Goal: Task Accomplishment & Management: Manage account settings

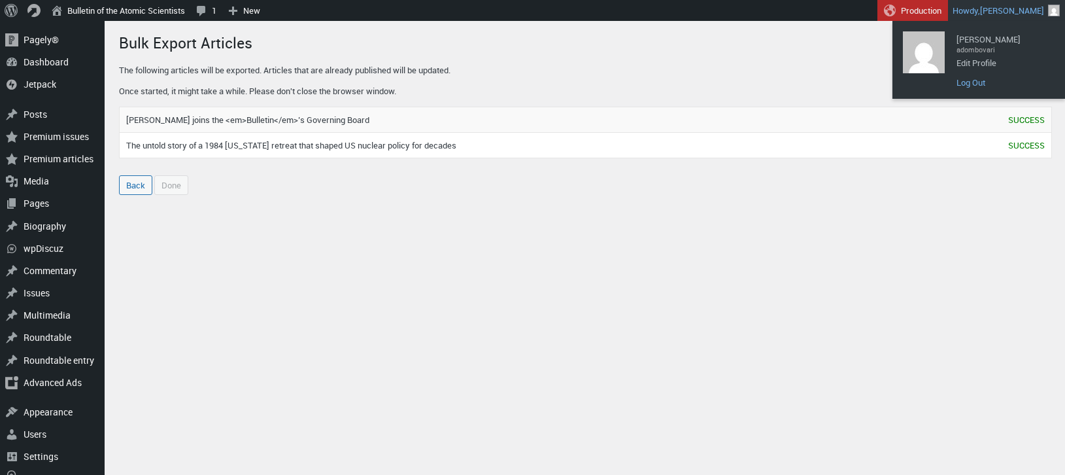
click at [980, 85] on link "Log Out" at bounding box center [1002, 82] width 105 height 17
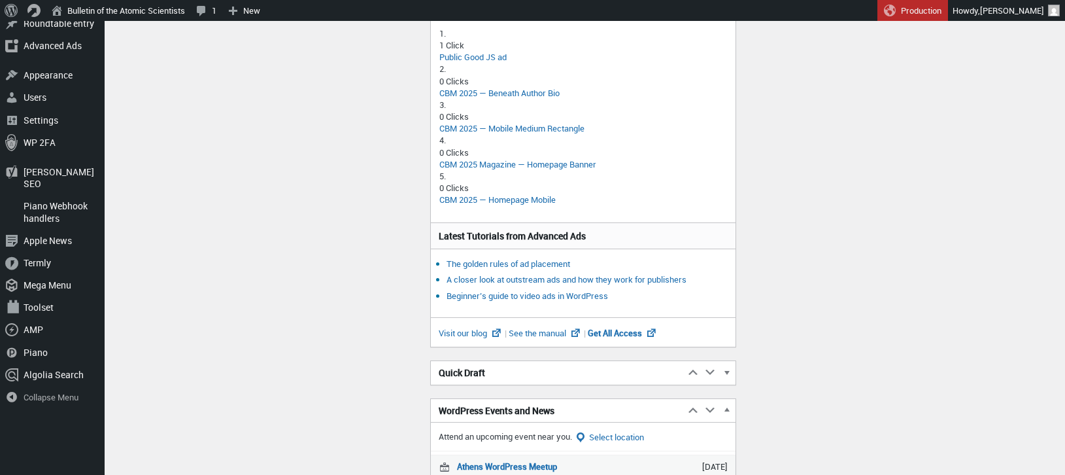
scroll to position [691, 0]
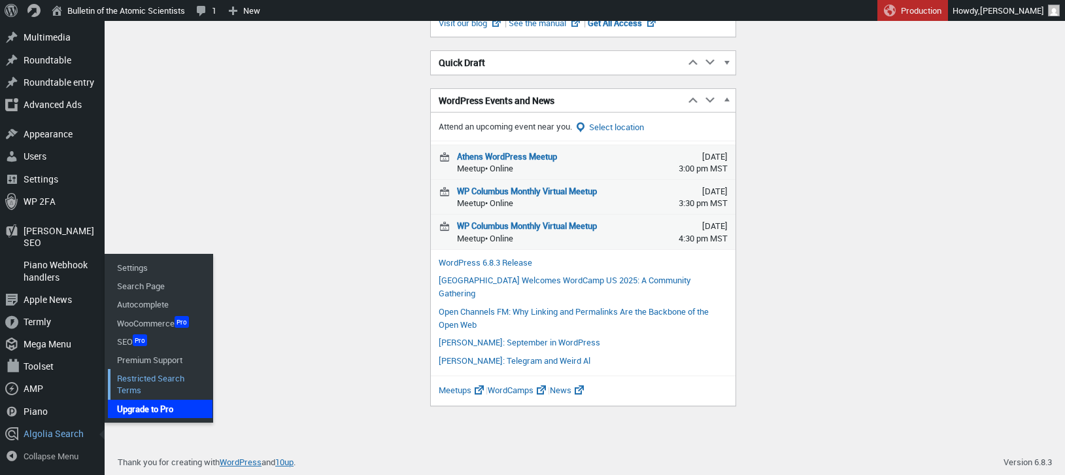
click at [148, 375] on link "Restricted Search Terms" at bounding box center [160, 384] width 105 height 30
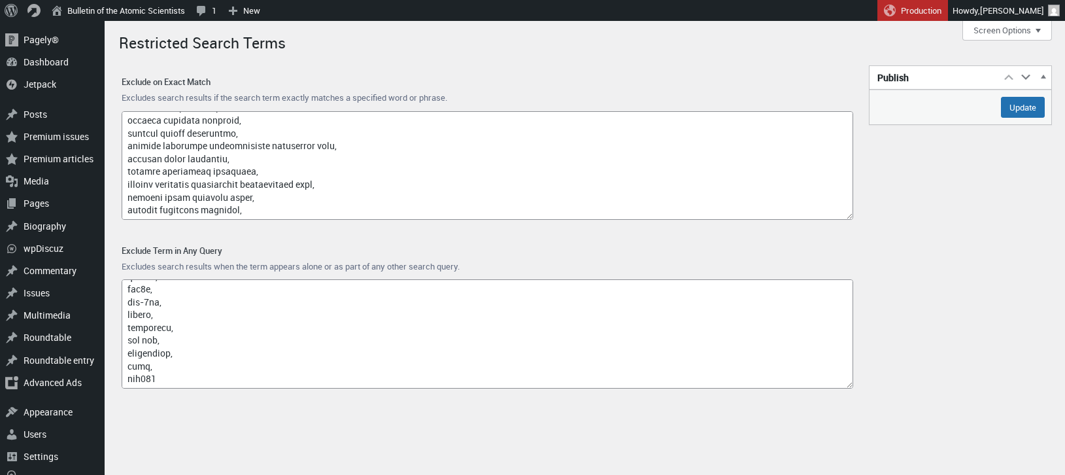
scroll to position [9342, 0]
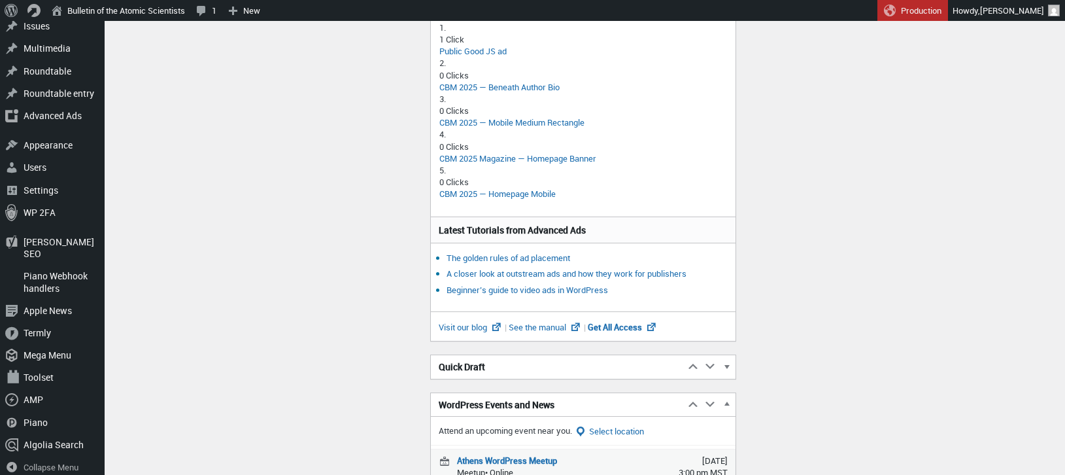
scroll to position [387, 0]
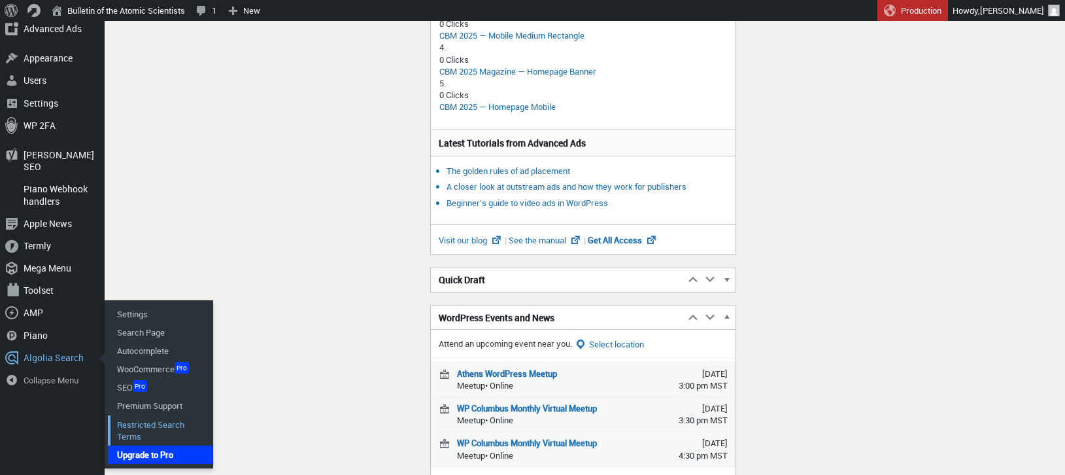
click at [152, 415] on link "Restricted Search Terms" at bounding box center [160, 430] width 105 height 30
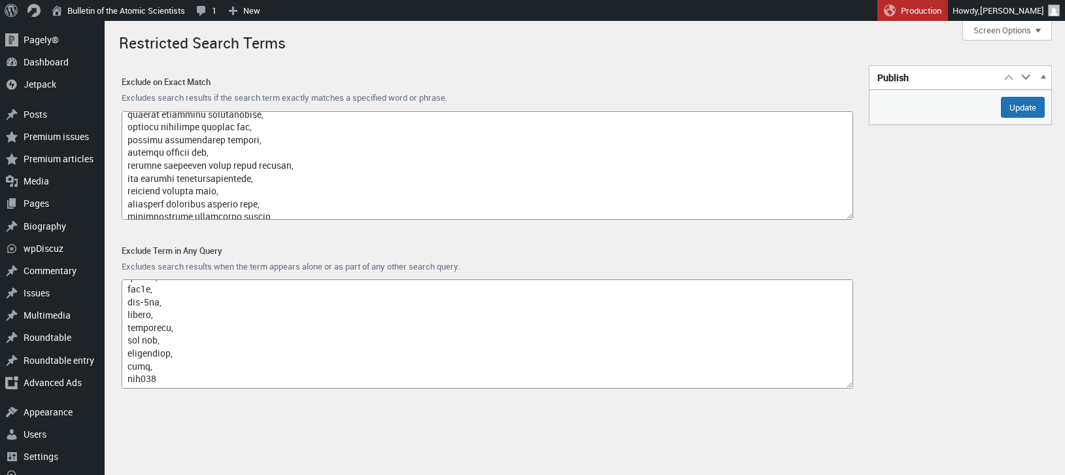
scroll to position [9342, 0]
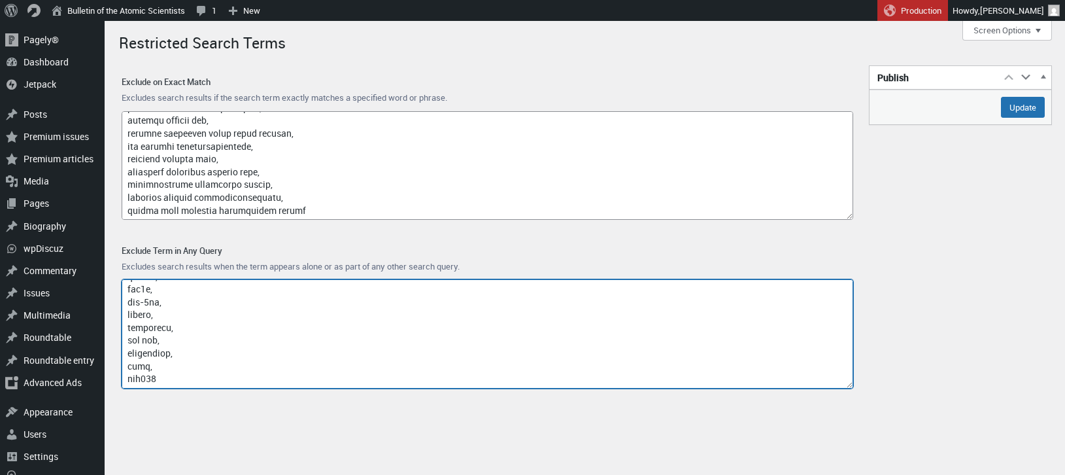
click at [202, 375] on textarea "Exclude Term in Any Query" at bounding box center [488, 333] width 732 height 109
paste textarea "olivier andries"
paste textarea "personal care industry"
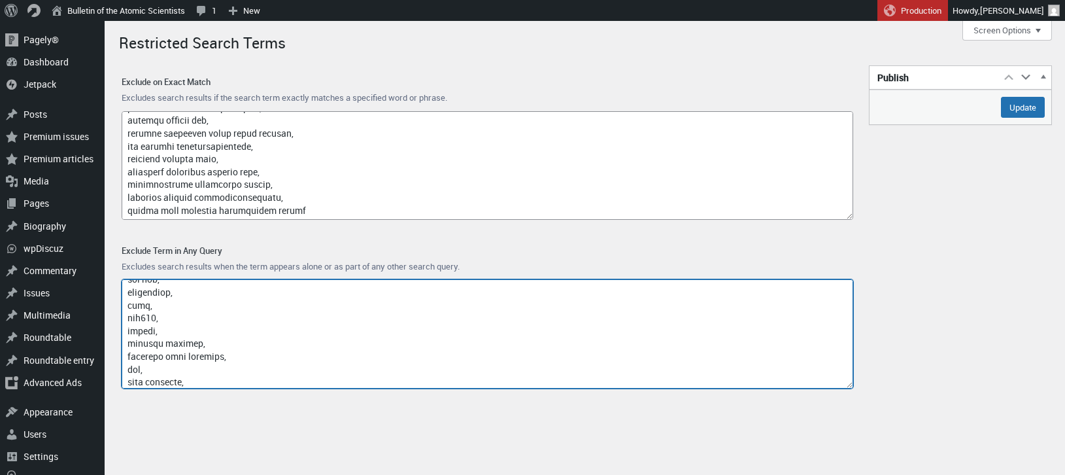
scroll to position [10517, 0]
paste textarea "procter & gamble"
paste textarea "climate change 2009"
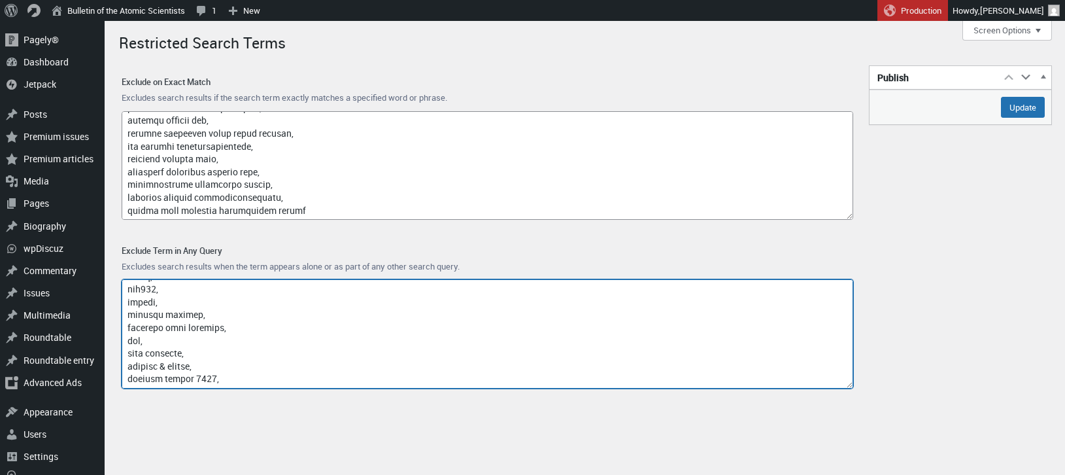
paste textarea "competitive intelligence tool"
paste textarea "frank appel"
click at [127, 383] on textarea "Exclude Term in Any Query" at bounding box center [488, 333] width 732 height 109
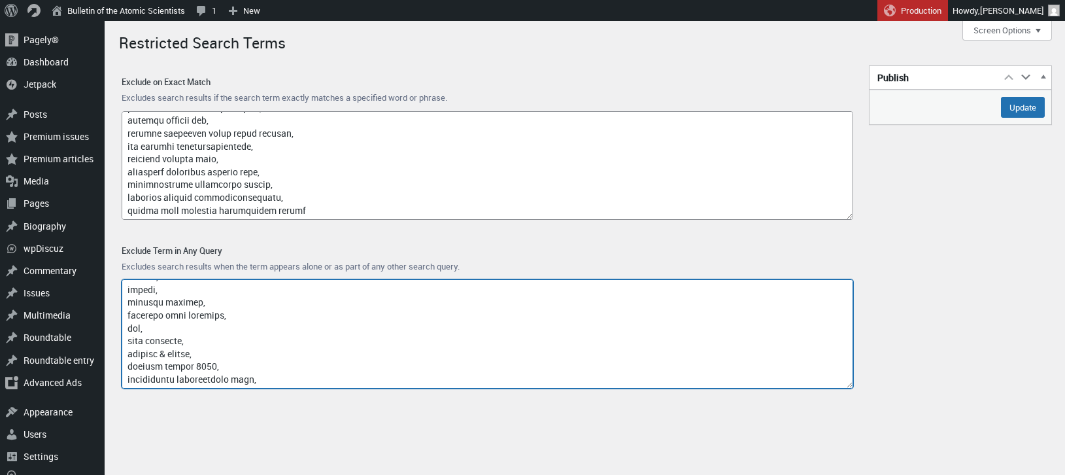
scroll to position [10559, 0]
type textarea "access-type/, article-subject/, invokefunction, to66.asia, binance.com, index/,…"
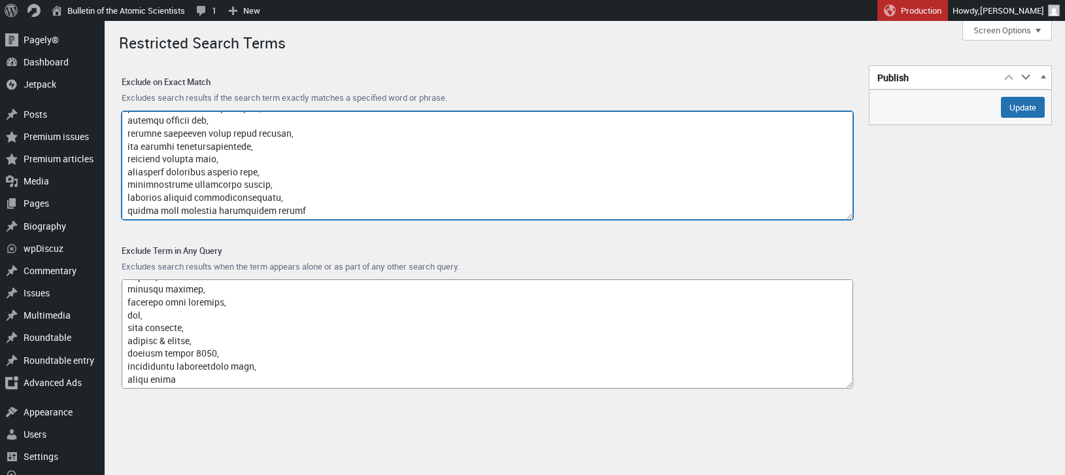
click at [323, 209] on textarea "Exclude on Exact Match" at bounding box center [488, 165] width 732 height 109
paste textarea "october 7th 2023 torah"
paste textarea "six sigma"
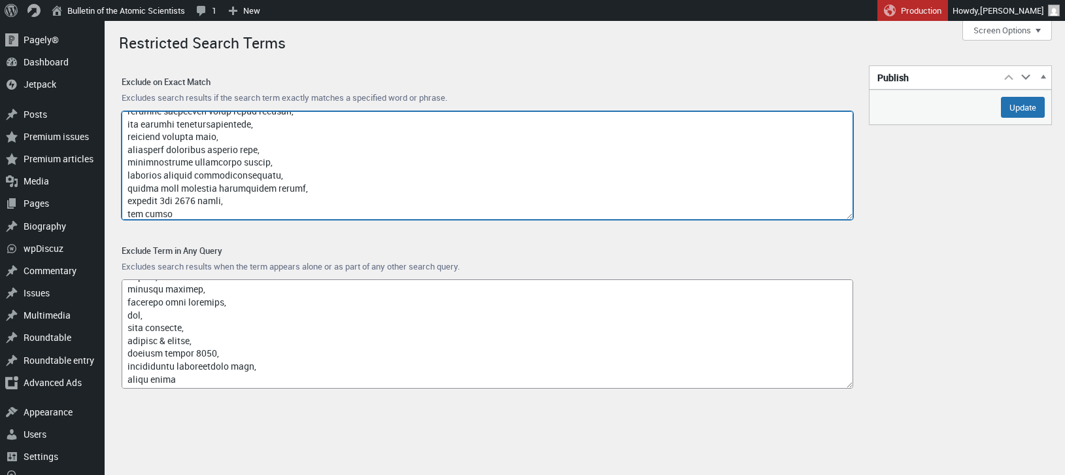
scroll to position [9368, 0]
drag, startPoint x: 170, startPoint y: 215, endPoint x: 127, endPoint y: 211, distance: 43.3
click at [127, 211] on textarea "Exclude on Exact Match" at bounding box center [488, 165] width 732 height 109
type textarea "google, captcha, www.nubobeauty.com, amp, feed, {search_term_string}, say what,…"
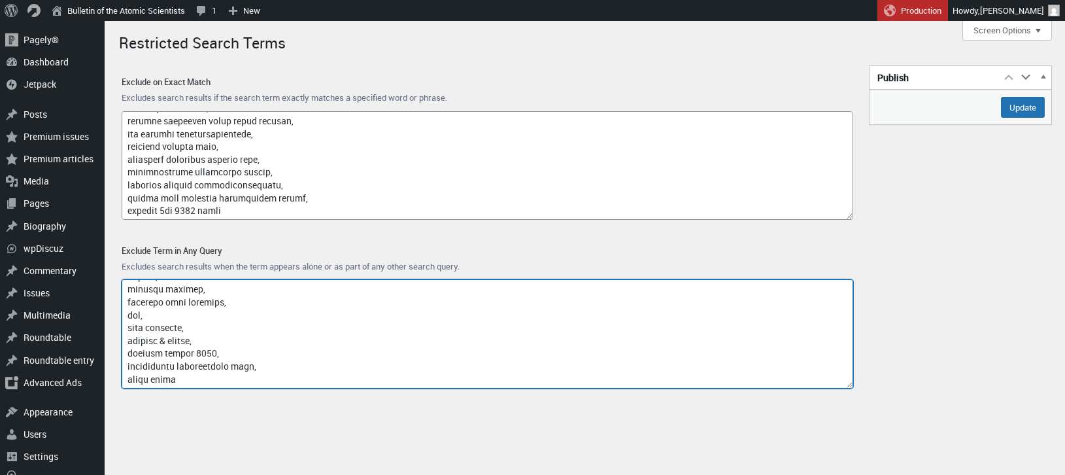
click at [180, 379] on textarea "Exclude Term in Any Query" at bounding box center [488, 333] width 732 height 109
paste textarea "six sigma"
paste textarea "alumina electrolysis"
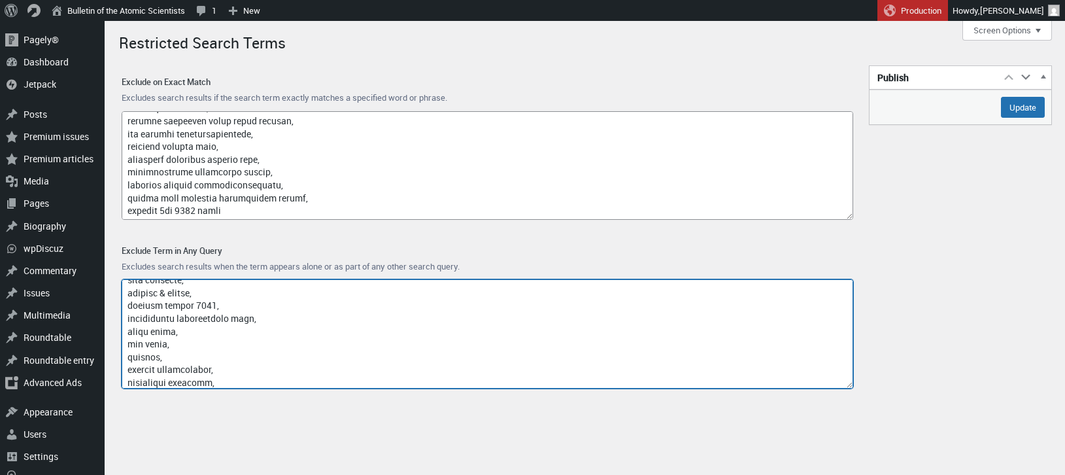
scroll to position [10620, 0]
paste textarea "kfar aza"
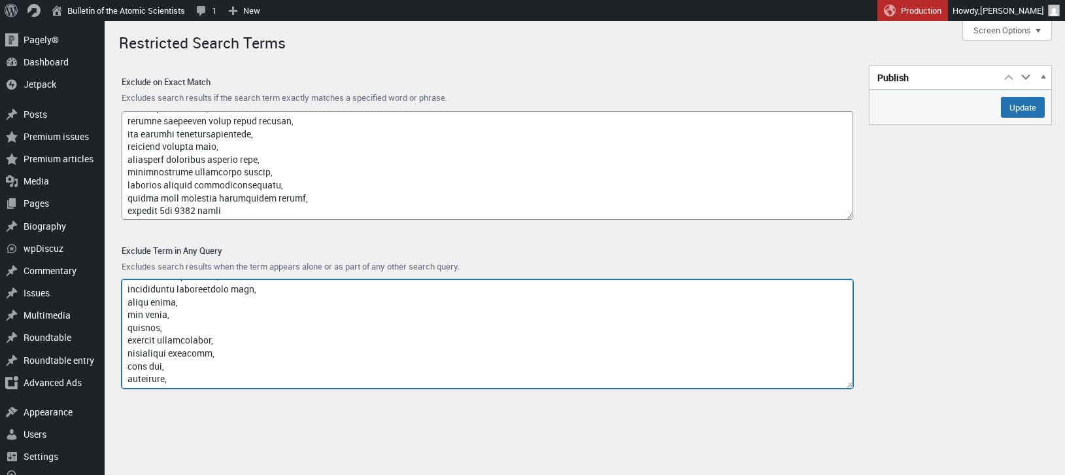
paste textarea "funds invested"
paste textarea "process improvement specialist"
paste textarea "capital expenditure"
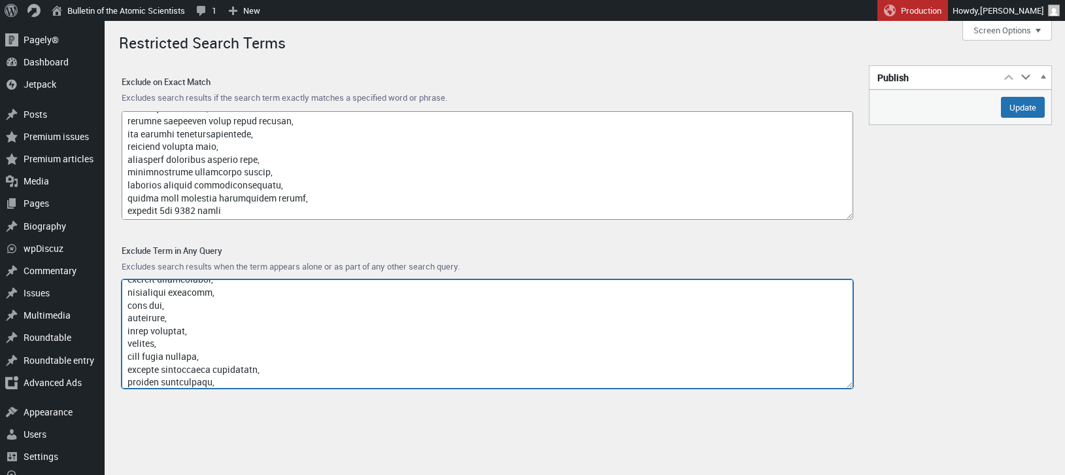
scroll to position [10710, 0]
paste textarea "quality assurance department"
paste textarea "ecosystem - manufacturers"
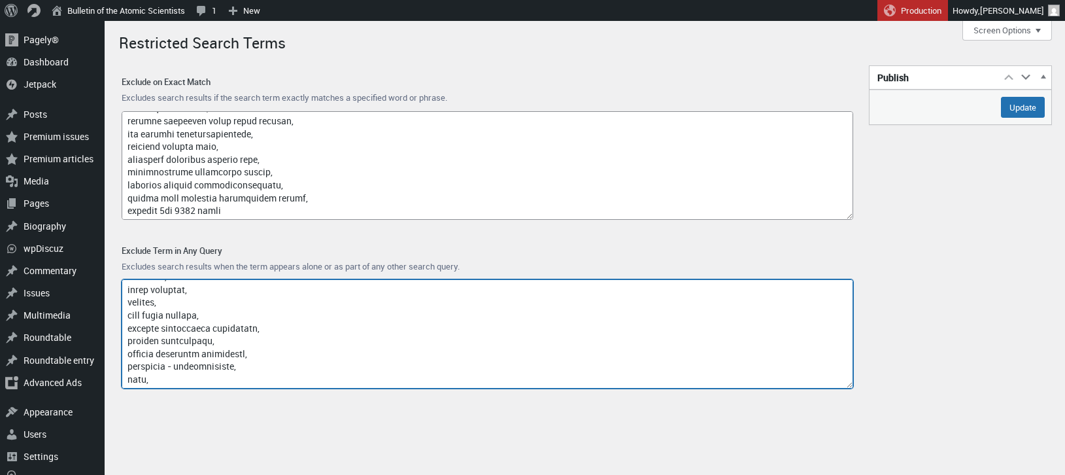
paste textarea "activewear"
paste textarea "inventory optimization specialist"
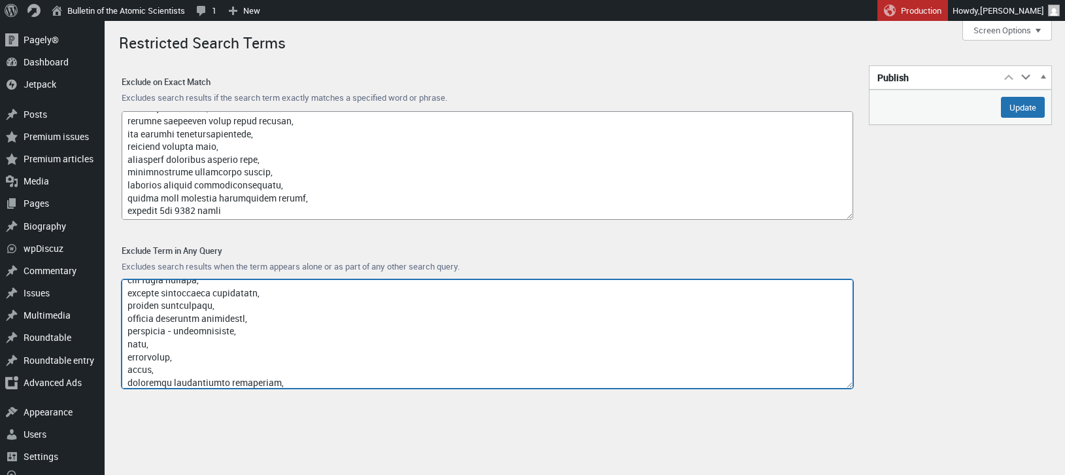
scroll to position [10787, 0]
paste textarea "furnaces"
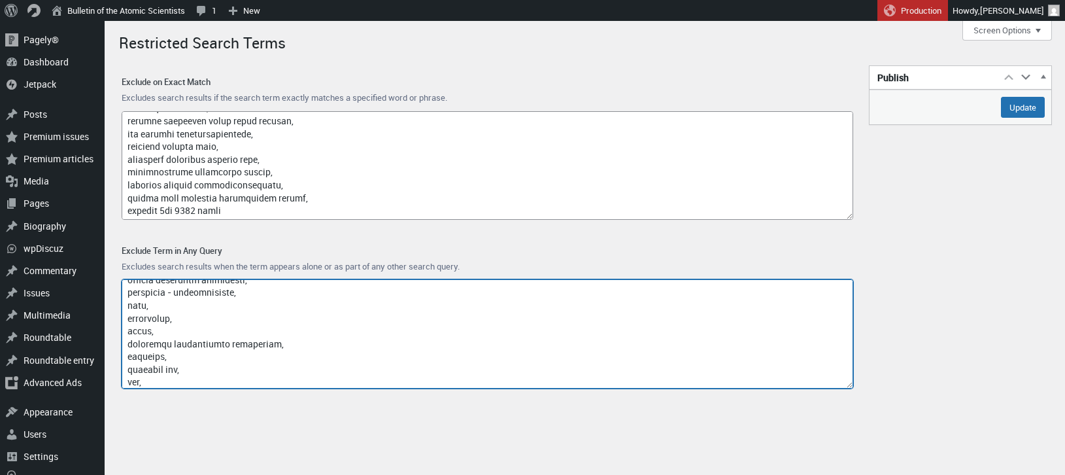
scroll to position [10825, 0]
paste textarea "sap hybris"
click at [147, 381] on textarea "Exclude Term in Any Query" at bounding box center [488, 333] width 732 height 109
click at [160, 382] on textarea "Exclude Term in Any Query" at bounding box center [488, 333] width 732 height 109
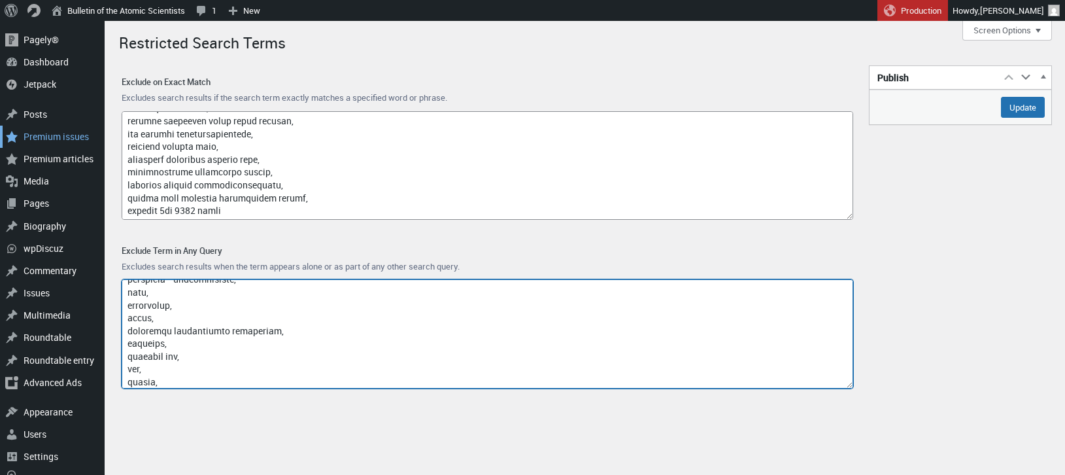
scroll to position [10838, 0]
type textarea "access-type/, article-subject/, invokefunction, to66.asia, binance.com, index/,…"
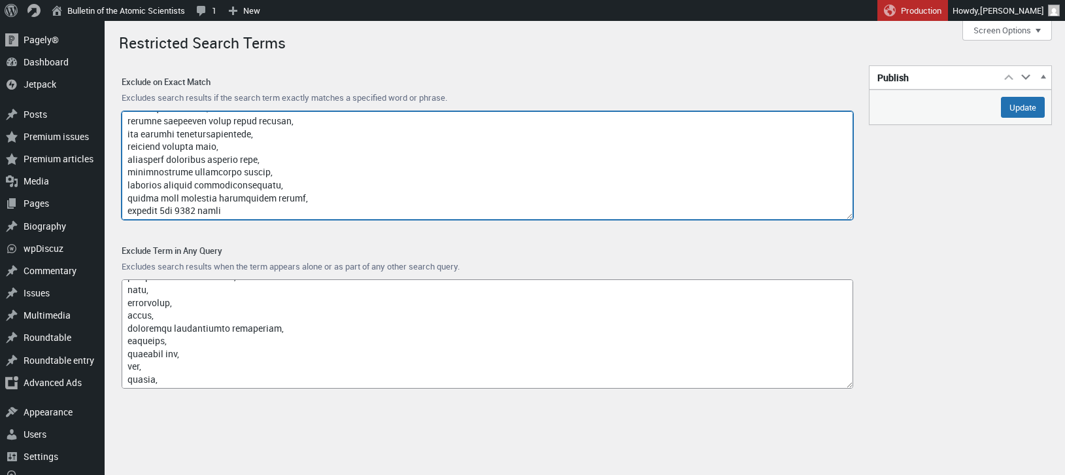
click at [259, 210] on textarea "Exclude on Exact Match" at bounding box center [488, 165] width 732 height 109
paste textarea "evaluation method quantum computing"
type textarea "google, captcha, www.nubobeauty.com, amp, feed, {search_term_string}, say what,…"
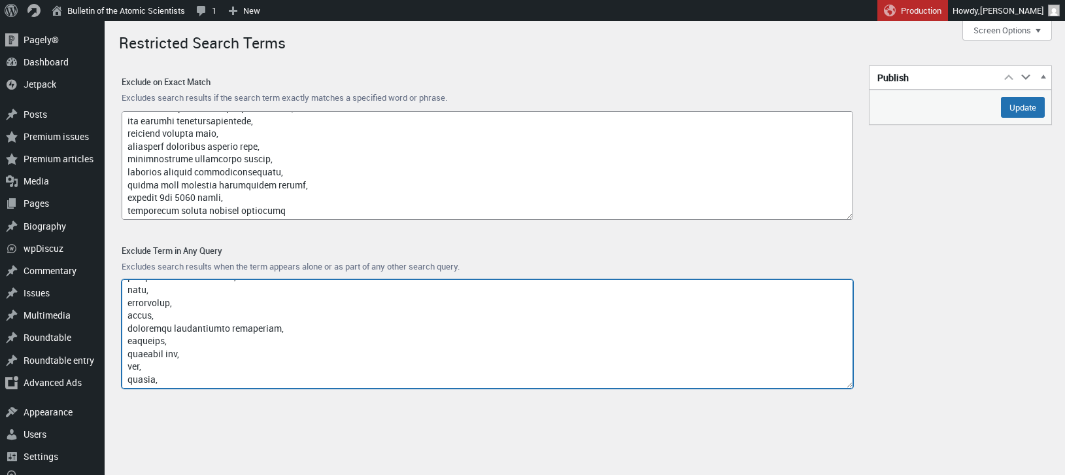
click at [149, 381] on textarea "Exclude Term in Any Query" at bounding box center [488, 333] width 732 height 109
paste textarea "shiguo hou"
paste textarea "glenn k. murphy"
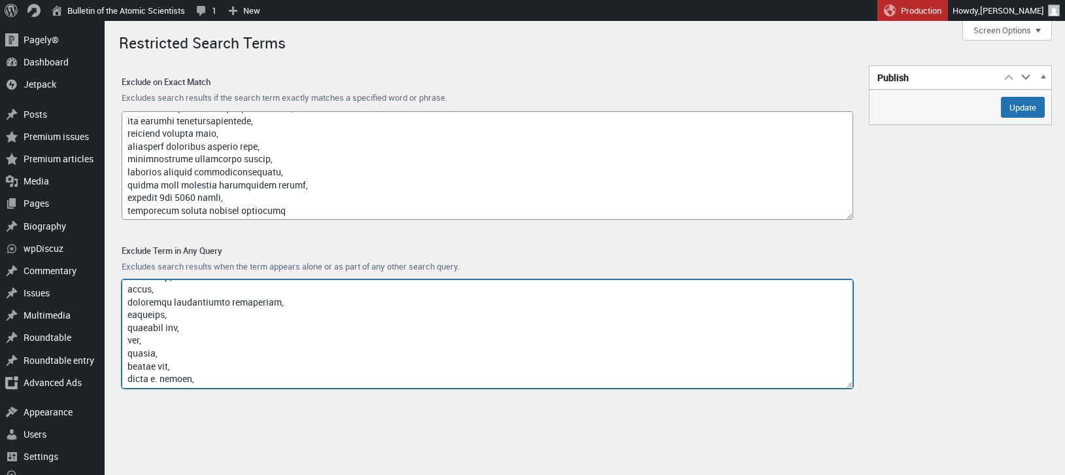
paste textarea "fm logistic"
type textarea "access-type/, article-subject/, invokefunction, to66.asia, binance.com, index/,…"
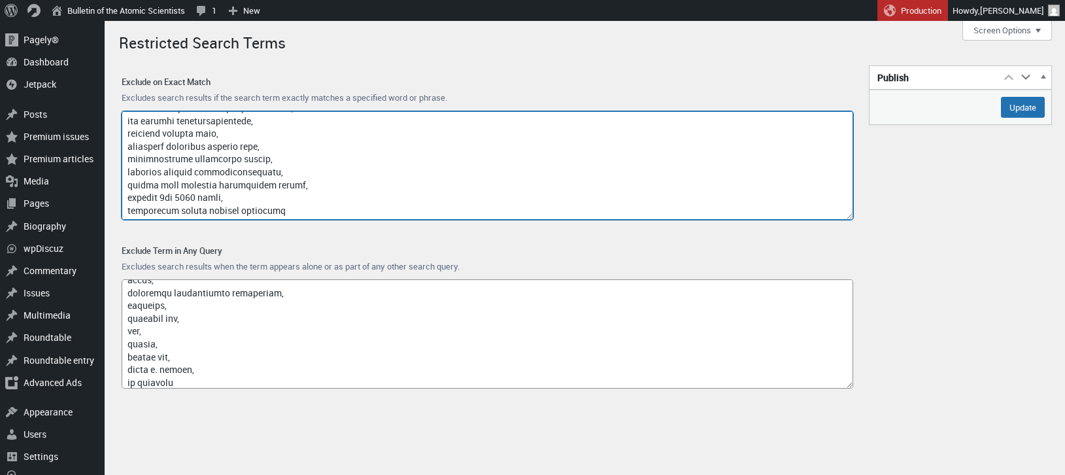
click at [307, 244] on div "Exclude on Exact Match Excludes search results if the search term exactly match…" at bounding box center [487, 233] width 753 height 336
paste textarea "cost eaf"
type textarea "google, captcha, www.nubobeauty.com, amp, feed, {search_term_string}, say what,…"
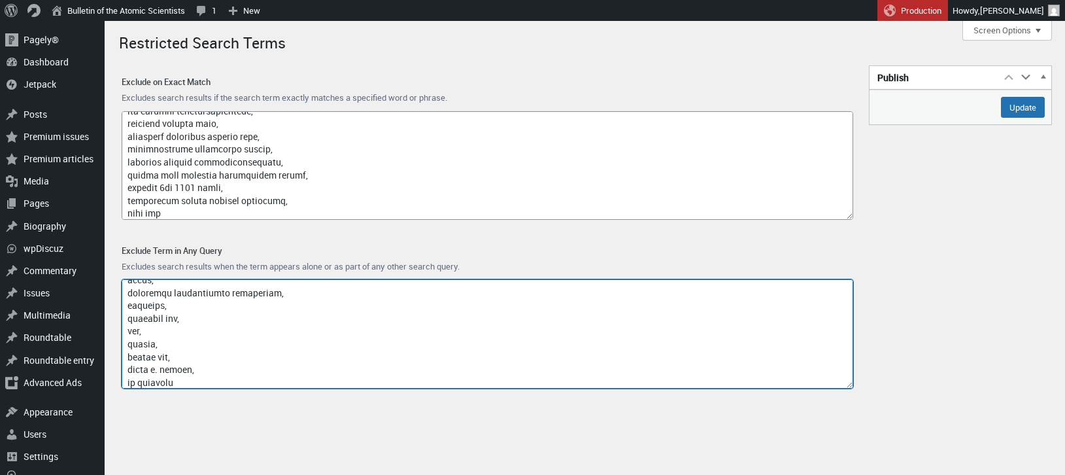
click at [184, 379] on textarea "Exclude Term in Any Query" at bounding box center [488, 333] width 732 height 109
paste textarea "october 7th 2023"
paste textarea "wella professionals"
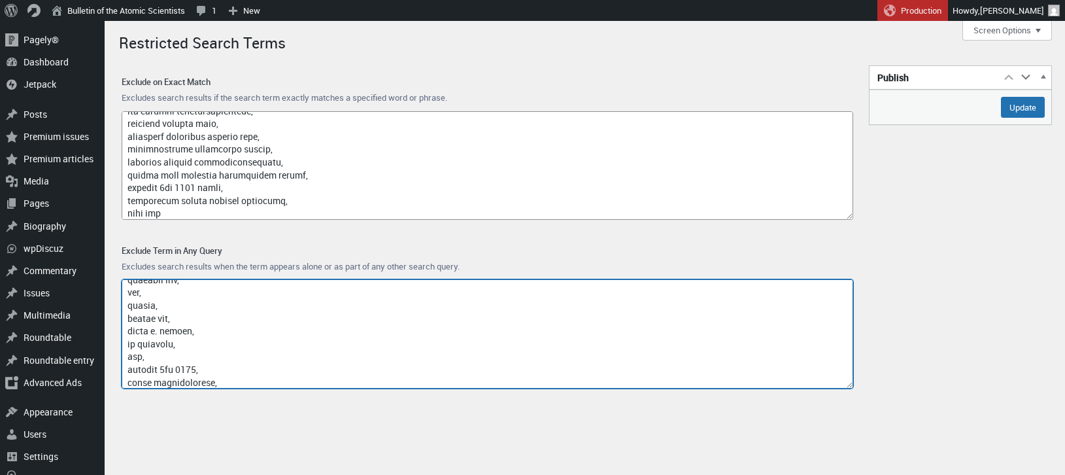
scroll to position [10915, 0]
paste textarea "october 7 attack"
type textarea "access-type/, article-subject/, invokefunction, to66.asia, binance.com, index/,…"
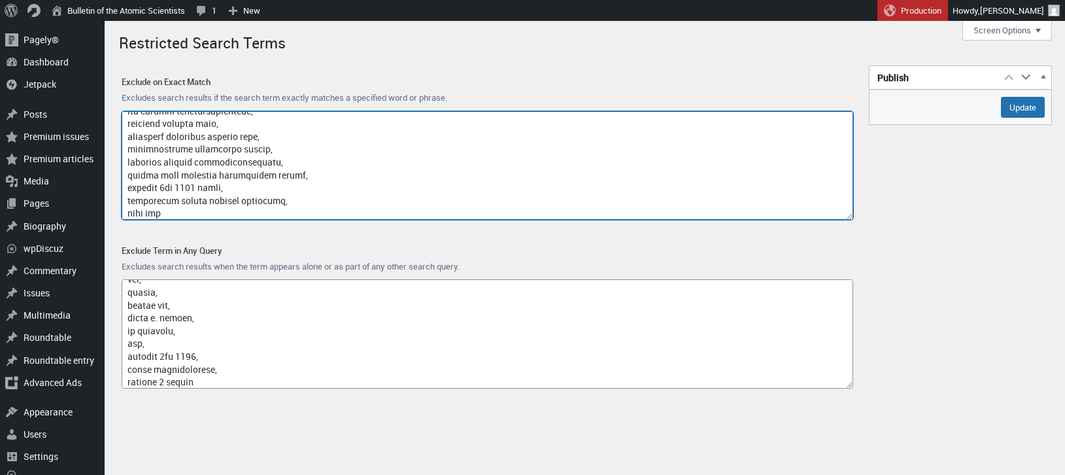
click at [195, 213] on textarea "Exclude on Exact Match" at bounding box center [488, 165] width 732 height 109
paste textarea "october 7 attack jewish culture"
type textarea "google, captcha, www.nubobeauty.com, amp, feed, {search_term_string}, say what,…"
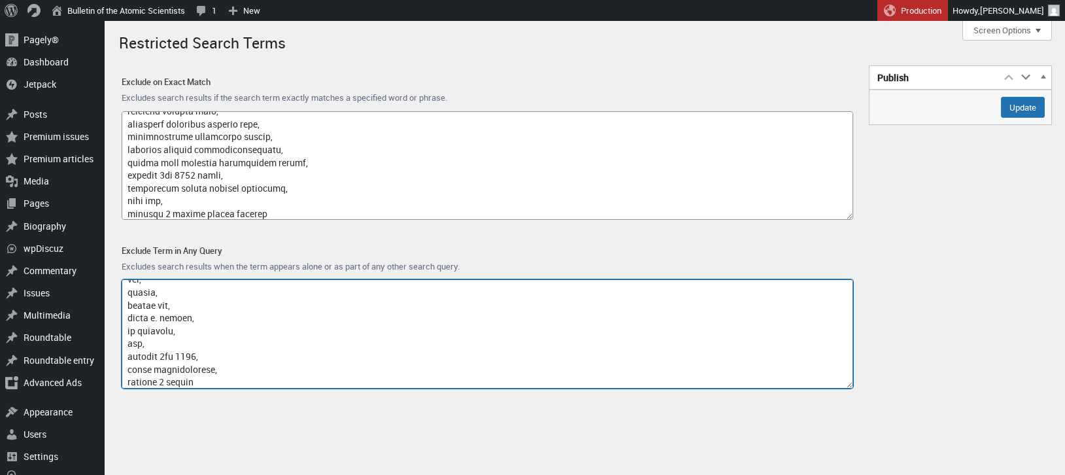
scroll to position [10918, 0]
drag, startPoint x: 196, startPoint y: 382, endPoint x: 118, endPoint y: 373, distance: 77.7
click at [118, 373] on div "Exclude Term in Any Query Excludes search results when the term appears alone o…" at bounding box center [487, 317] width 753 height 169
paste textarea "investment capital"
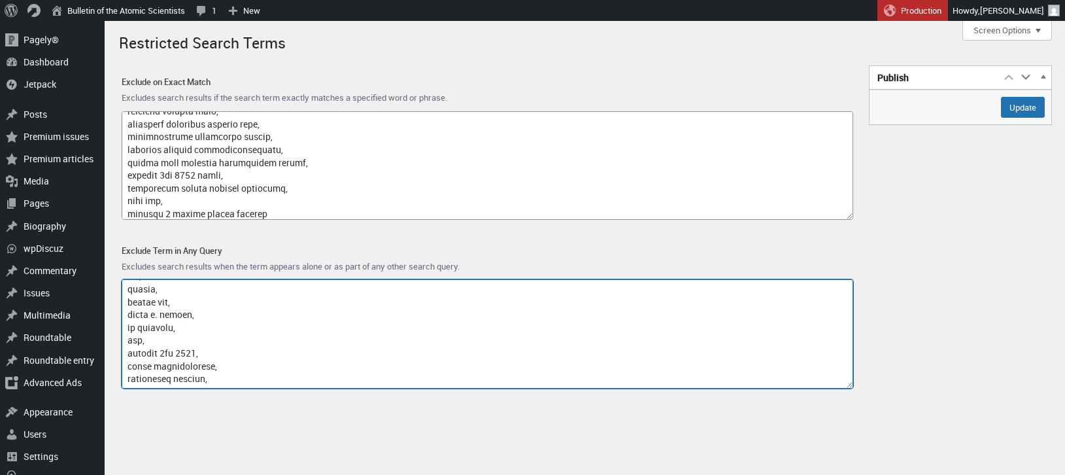
paste textarea "wella"
paste textarea "hot rolling mill"
paste textarea "bayer process"
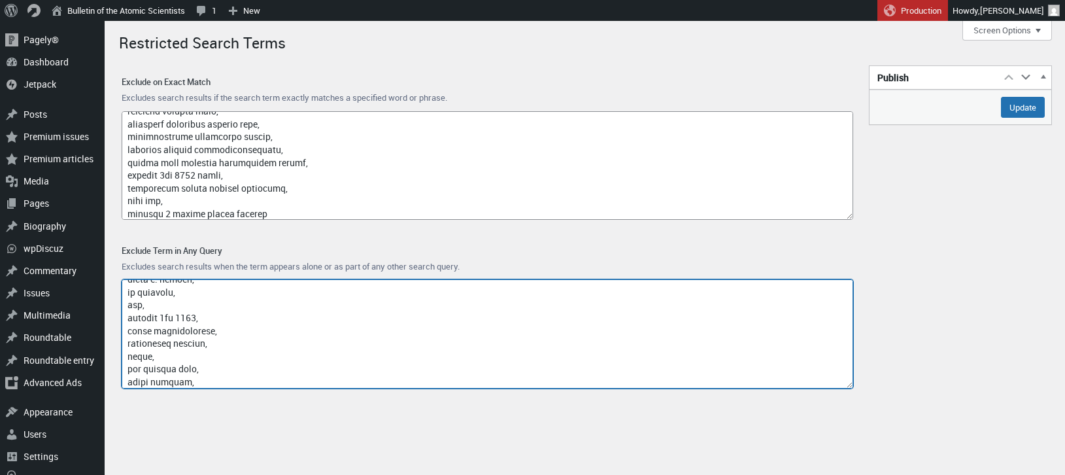
scroll to position [10966, 0]
paste textarea "diebold nixdorf"
type textarea "access-type/, article-subject/, invokefunction, to66.asia, binance.com, index/,…"
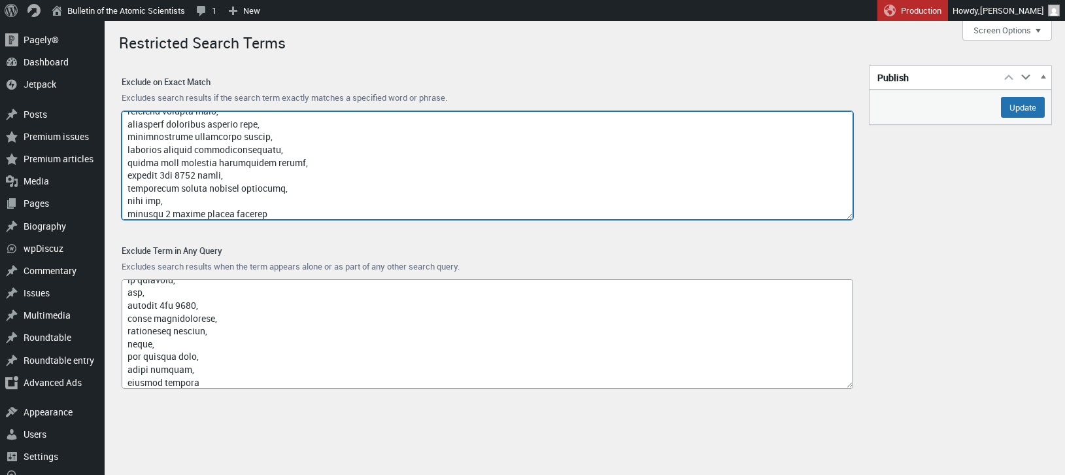
click at [271, 209] on textarea "Exclude on Exact Match" at bounding box center [488, 165] width 732 height 109
paste textarea "october 7 attack judaism"
paste textarea "regulatory agency electronic radio device"
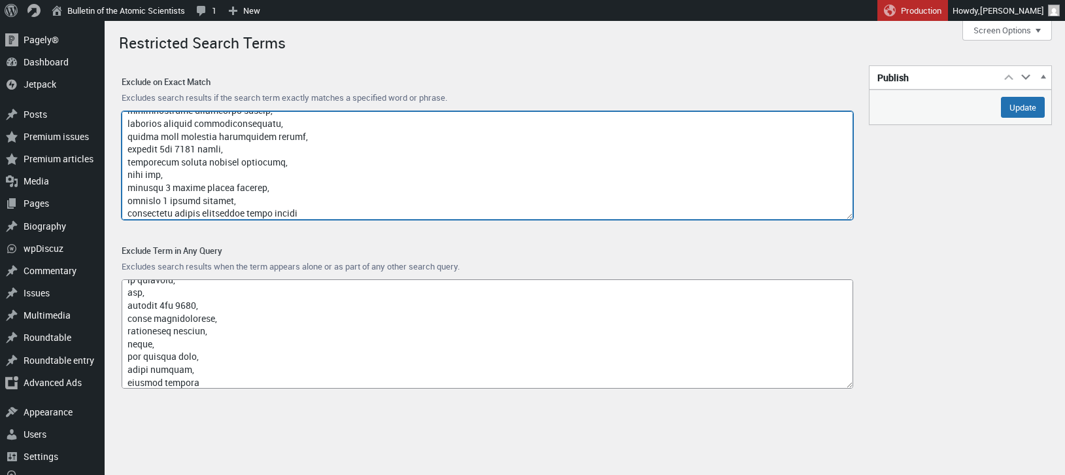
type textarea "google, captcha, www.nubobeauty.com, amp, feed, {search_term_string}, say what,…"
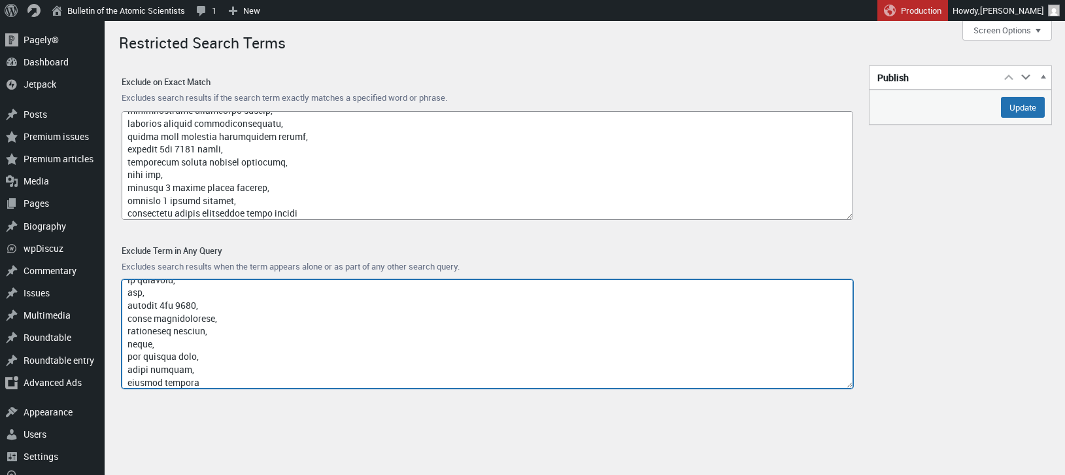
click at [205, 385] on textarea "Exclude Term in Any Query" at bounding box center [488, 333] width 732 height 109
paste textarea "strenght"
type textarea "access-type/, article-subject/, invokefunction, to66.asia, binance.com, index/,…"
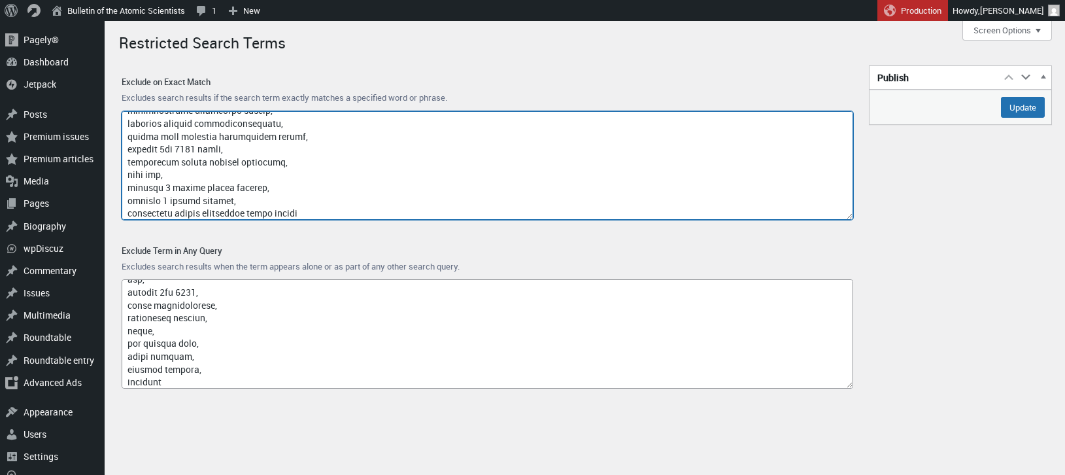
click at [329, 209] on textarea "Exclude on Exact Match" at bounding box center [488, 165] width 732 height 109
paste textarea "performance metrics report food waste management"
type textarea "google, captcha, www.nubobeauty.com, amp, feed, {search_term_string}, say what,…"
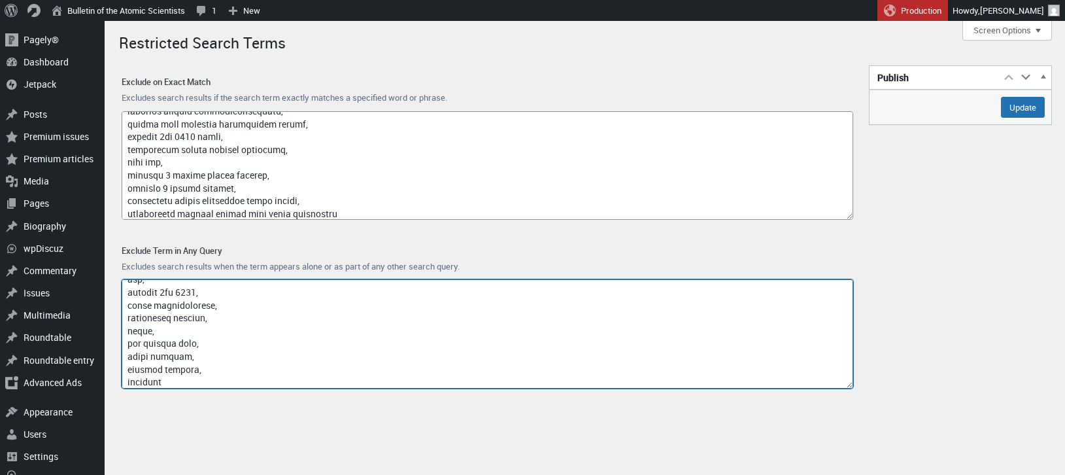
click at [230, 381] on textarea "Exclude Term in Any Query" at bounding box center [488, 333] width 732 height 109
paste textarea "performance metrics report"
type textarea "access-type/, article-subject/, invokefunction, to66.asia, binance.com, index/,…"
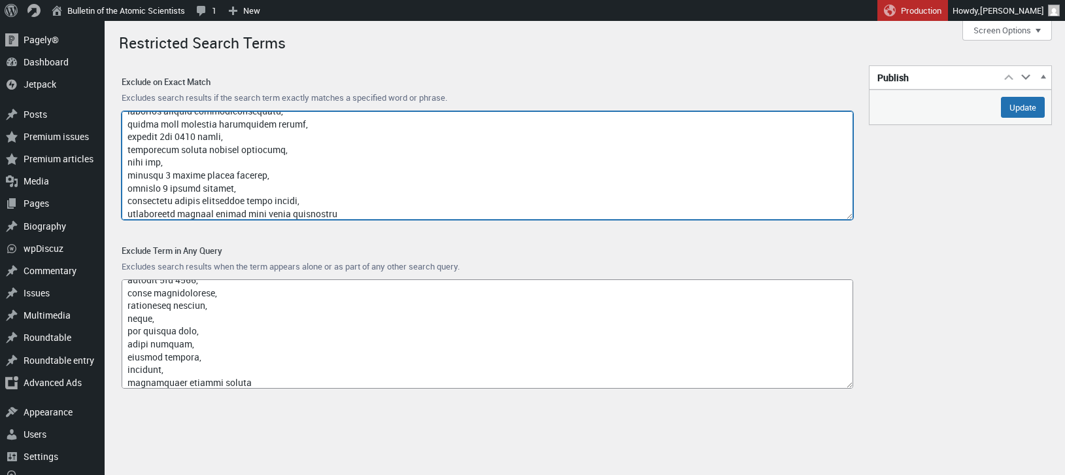
click at [376, 209] on textarea "Exclude on Exact Match" at bounding box center [488, 165] width 732 height 109
paste textarea "cyril ramaphosa commitment of the armed forces"
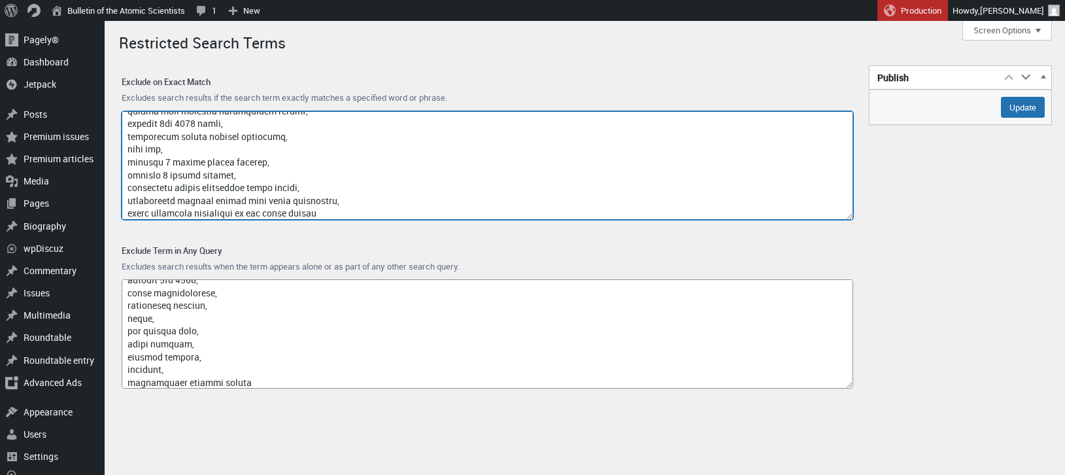
type textarea "google, captcha, www.nubobeauty.com, amp, feed, {search_term_string}, say what,…"
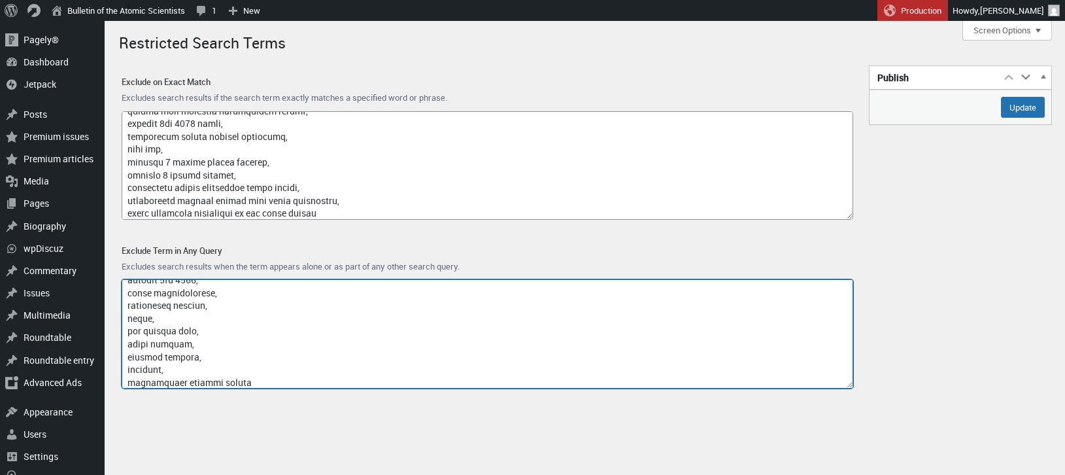
click at [264, 378] on textarea "Exclude Term in Any Query" at bounding box center [488, 333] width 732 height 109
paste textarea "autonomous minibus"
paste textarea "lexus"
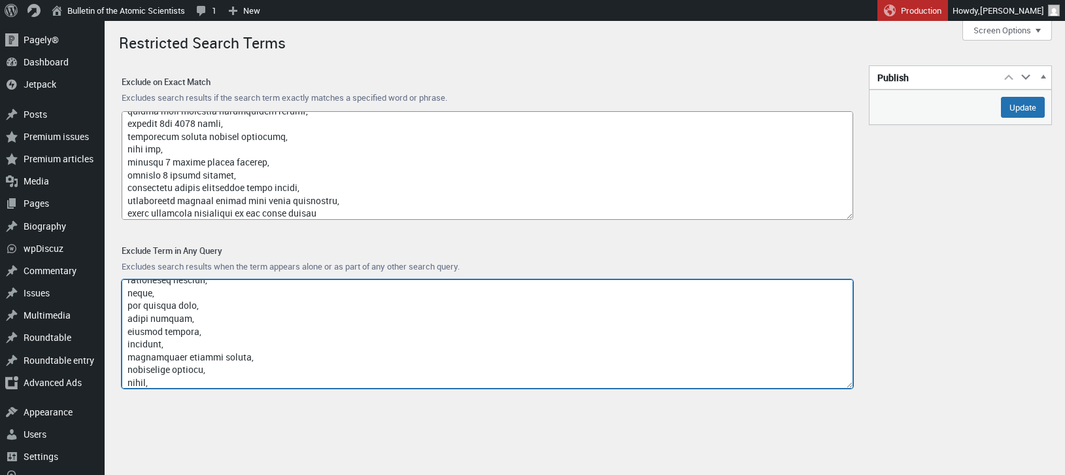
scroll to position [11030, 0]
paste textarea "lightspeed venture partners"
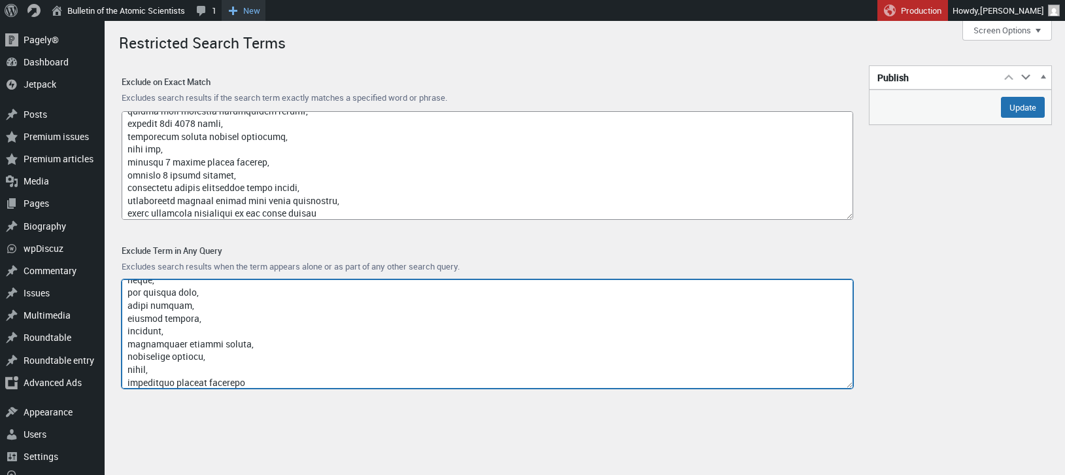
type textarea "access-type/, article-subject/, invokefunction, to66.asia, binance.com, index/,…"
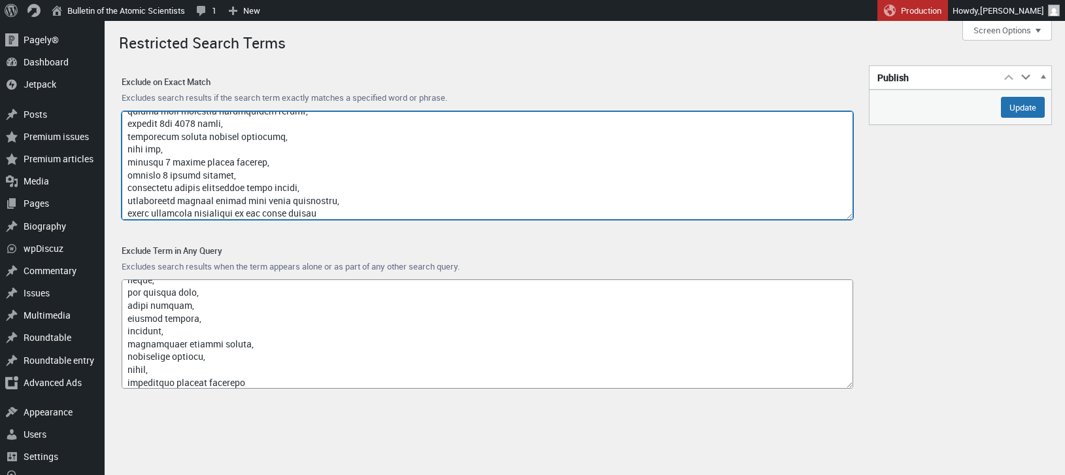
click at [353, 216] on textarea "Exclude on Exact Match" at bounding box center [488, 165] width 732 height 109
paste textarea "johannesburg soldier"
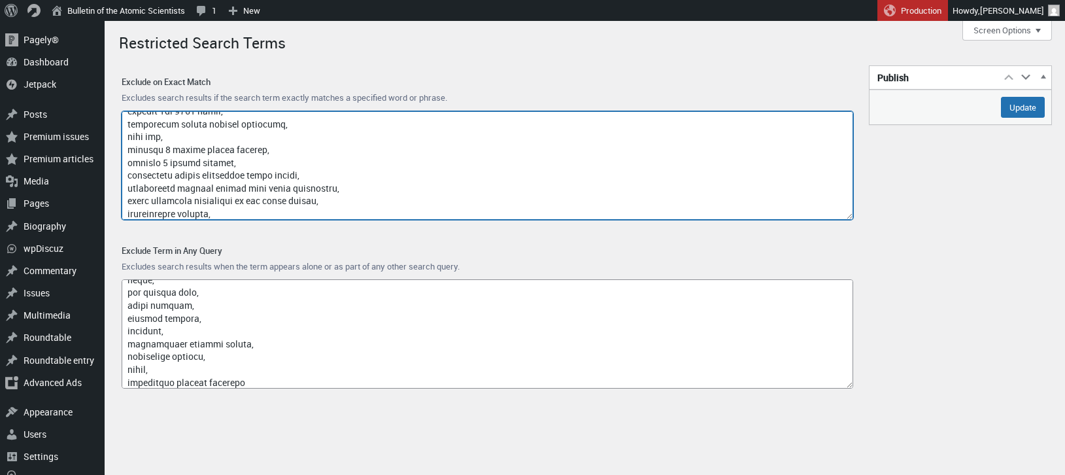
scroll to position [9467, 0]
paste textarea "johannesburg commitment of the armed forces"
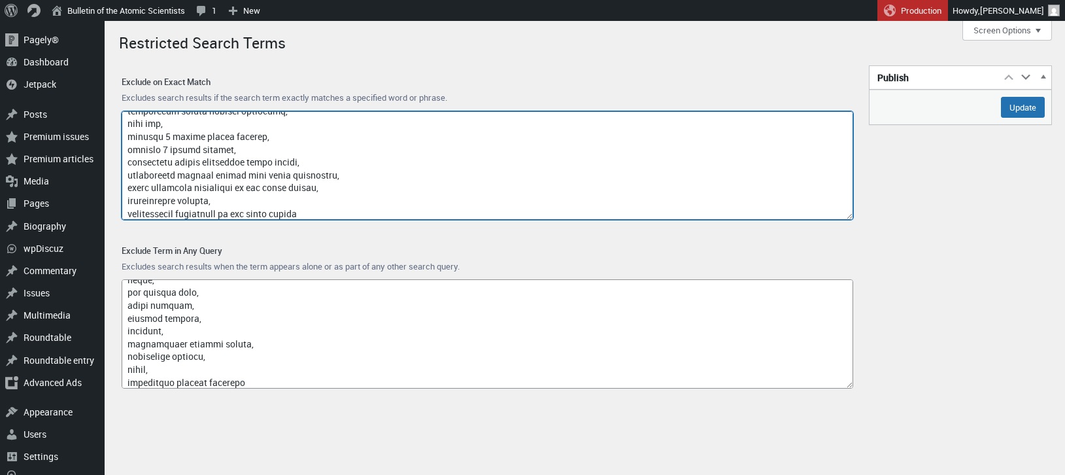
type textarea "google, captcha, www.nubobeauty.com, amp, feed, {search_term_string}, say what,…"
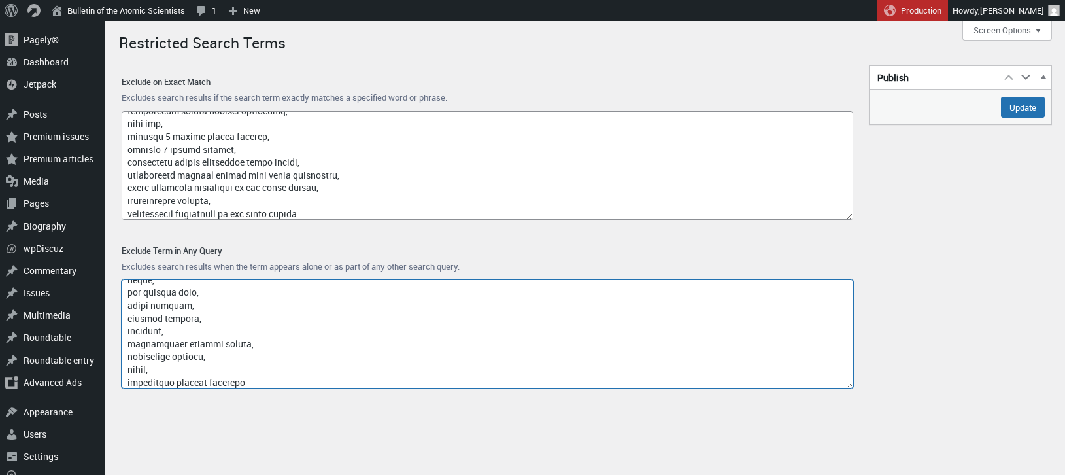
click at [252, 377] on textarea "Exclude Term in Any Query" at bounding box center [488, 333] width 732 height 109
type textarea "access-type/, article-subject/, invokefunction, to66.asia, binance.com, index/,…"
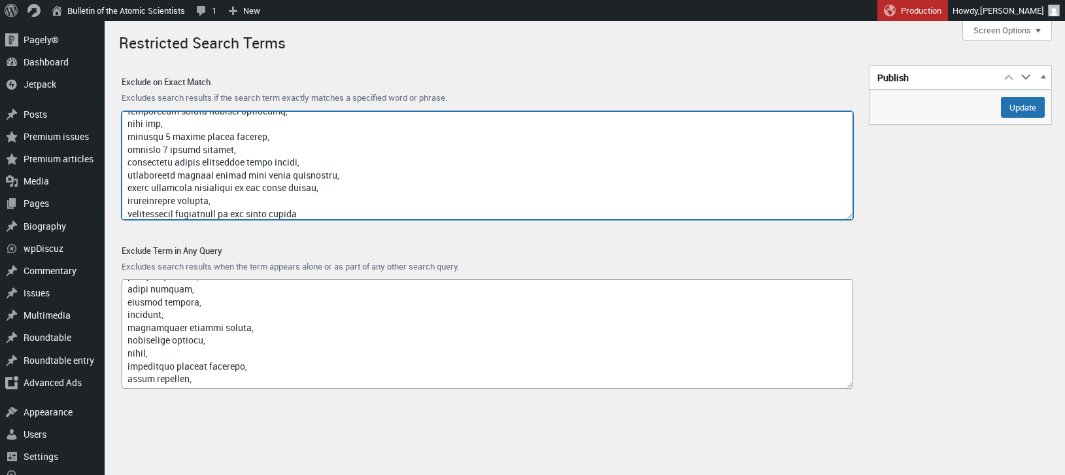
click at [353, 211] on textarea "Exclude on Exact Match" at bounding box center [488, 165] width 732 height 109
paste textarea "cyril ramaphosa military aircraft"
type textarea "google, captcha, www.nubobeauty.com, amp, feed, {search_term_string}, say what,…"
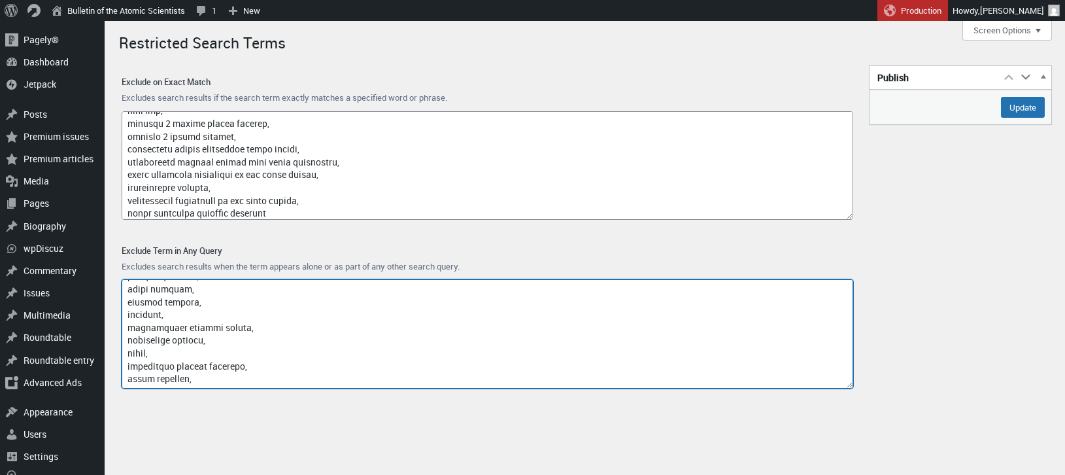
click at [175, 375] on textarea "Exclude Term in Any Query" at bounding box center [488, 333] width 732 height 109
click at [226, 368] on textarea "Exclude Term in Any Query" at bounding box center [488, 333] width 732 height 109
paste textarea "lightspeed portfolio company"
paste textarea "o.r. tambo international airport"
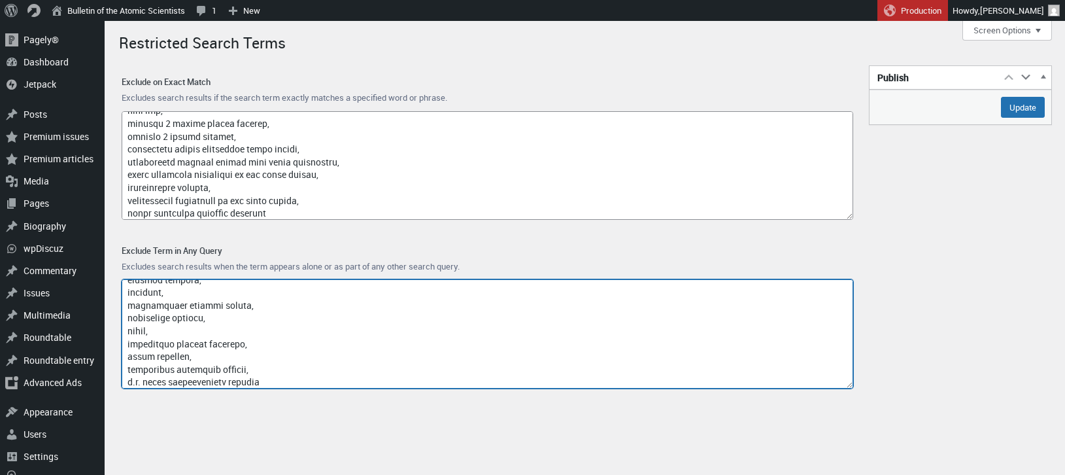
type textarea "access-type/, article-subject/, invokefunction, to66.asia, binance.com, index/,…"
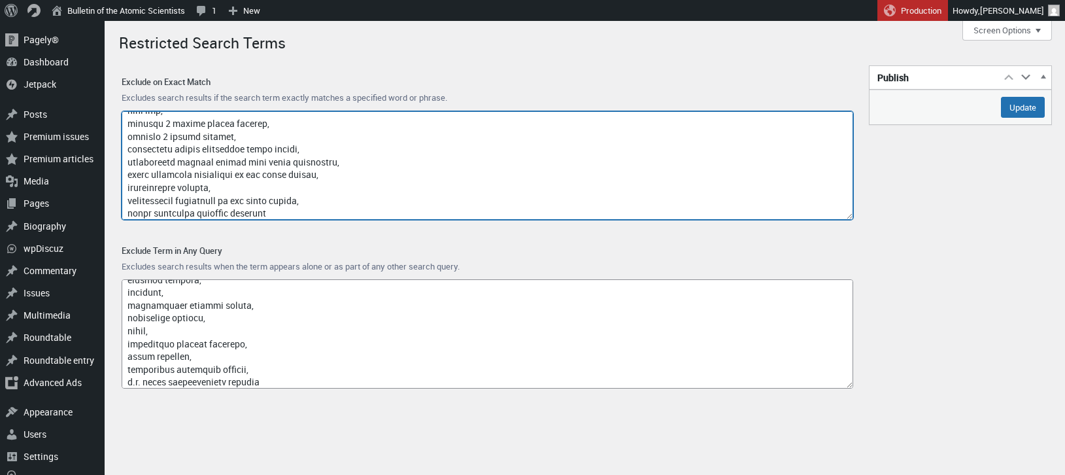
click at [316, 211] on textarea "Exclude on Exact Match" at bounding box center [488, 165] width 732 height 109
paste textarea "south-african border commitment of the armed forces"
type textarea "google, captcha, www.nubobeauty.com, amp, feed, {search_term_string}, say what,…"
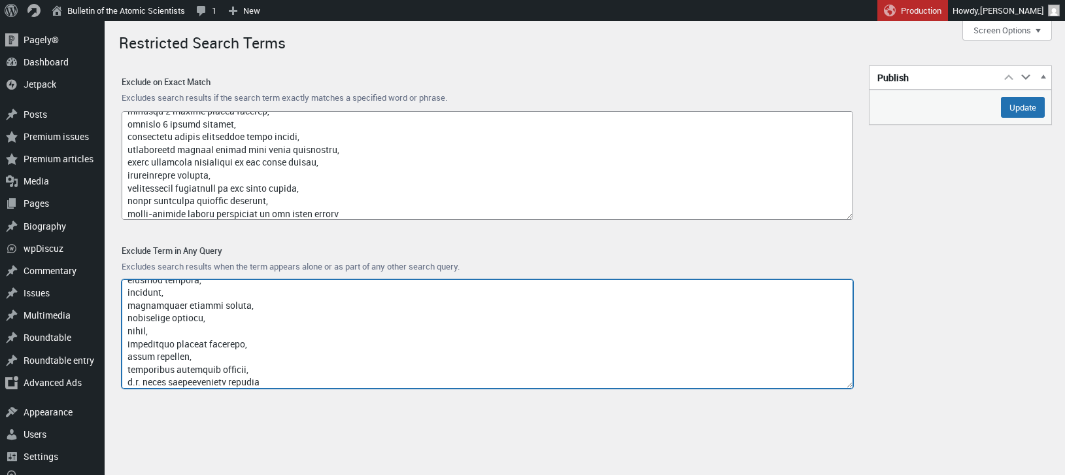
click at [273, 379] on textarea "Exclude Term in Any Query" at bounding box center [488, 333] width 732 height 109
type textarea "access-type/, article-subject/, invokefunction, to66.asia, binance.com, index/,…"
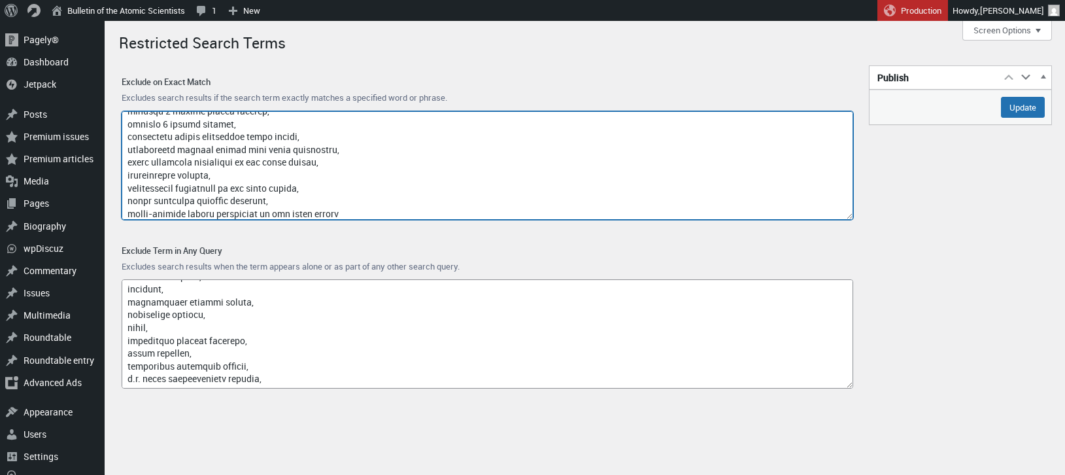
click at [394, 208] on textarea "Exclude on Exact Match" at bounding box center [488, 165] width 732 height 109
paste textarea "self-operating vehicle"
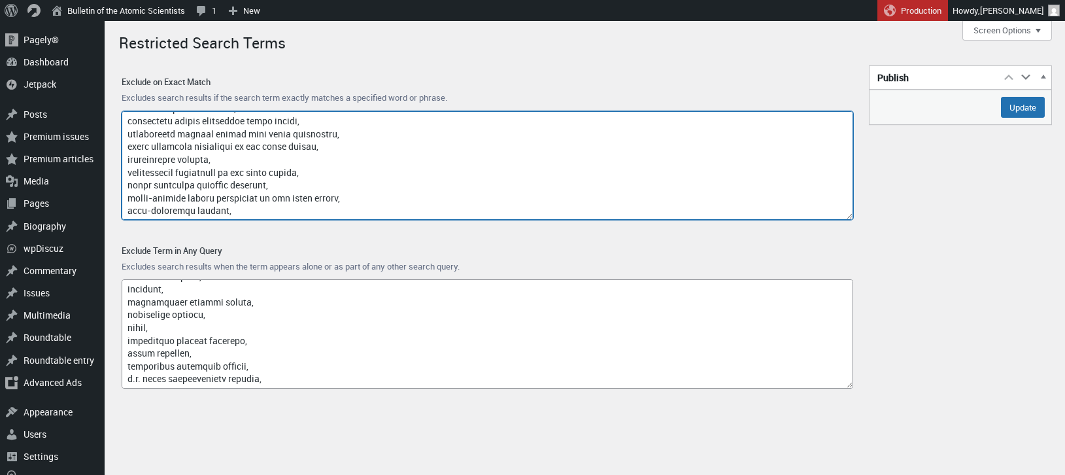
paste textarea "evaluation method quantum telecommunication network"
paste textarea "weakness quantum telecommunication network"
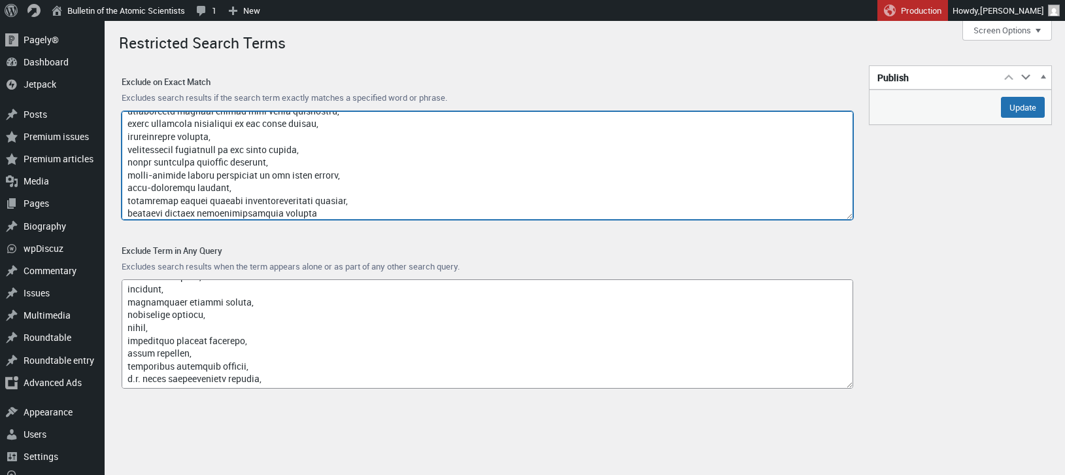
type textarea "google, captcha, www.nubobeauty.com, amp, feed, {search_term_string}, say what,…"
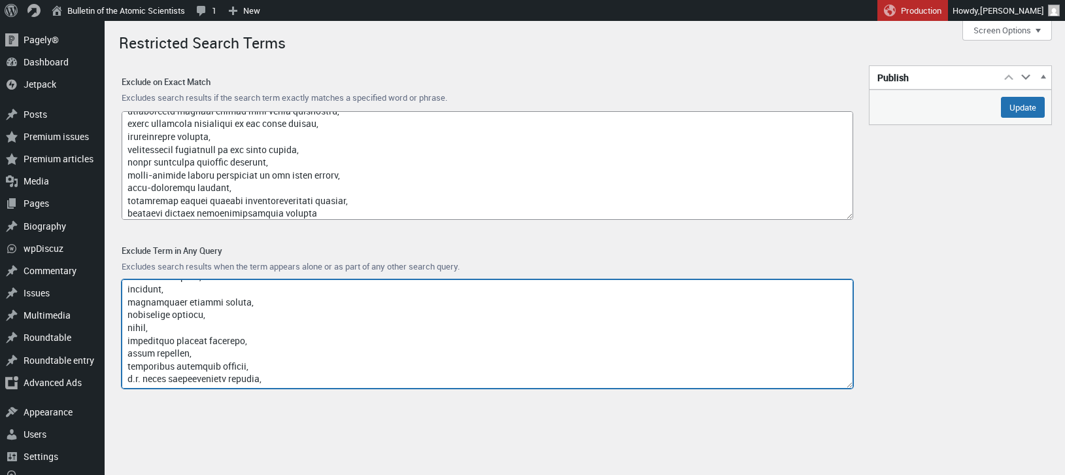
click at [197, 379] on textarea "Exclude Term in Any Query" at bounding box center [488, 333] width 732 height 109
paste textarea "anodes"
paste textarea "quality assurance department food waste in retail"
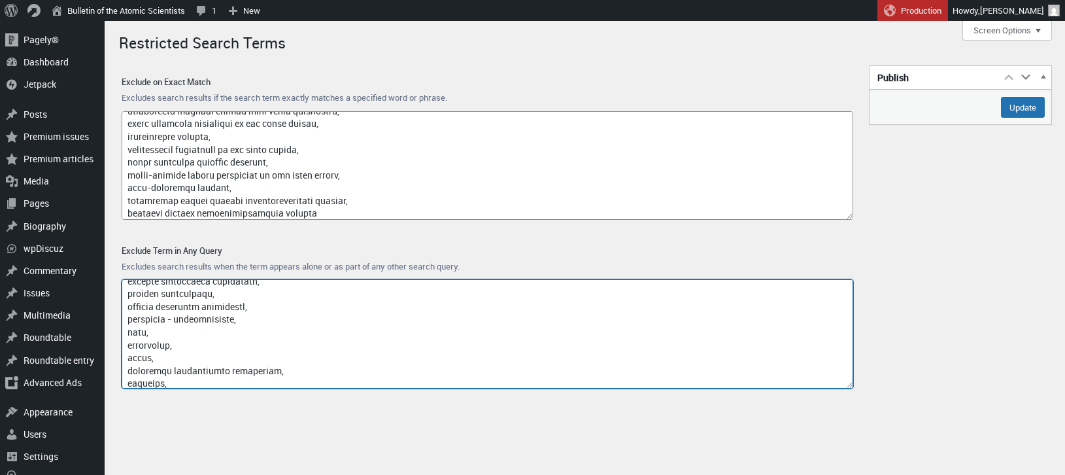
scroll to position [11111, 0]
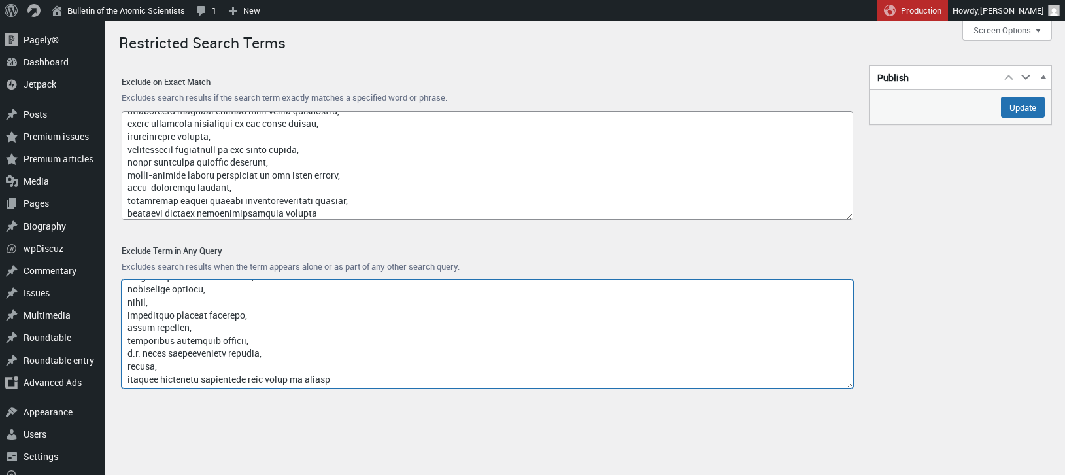
drag, startPoint x: 255, startPoint y: 364, endPoint x: 122, endPoint y: 368, distance: 132.8
click at [122, 368] on textarea "Exclude Term in Any Query" at bounding box center [488, 333] width 732 height 109
click at [234, 362] on textarea "Exclude Term in Any Query" at bounding box center [488, 333] width 732 height 109
type textarea "access-type/, article-subject/, invokefunction, to66.asia, binance.com, index/,…"
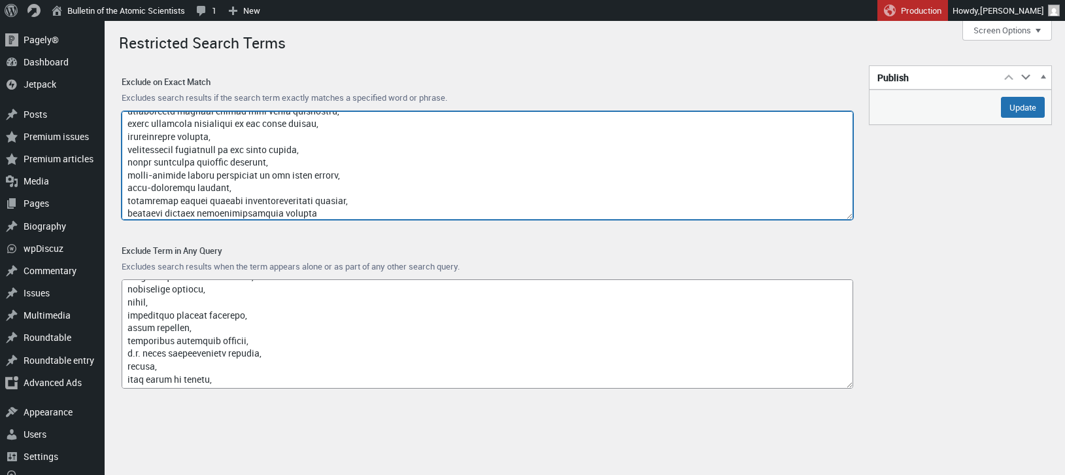
click at [353, 214] on textarea "Exclude on Exact Match" at bounding box center [488, 165] width 732 height 109
paste textarea "zhe meijie commitment of the armed forces"
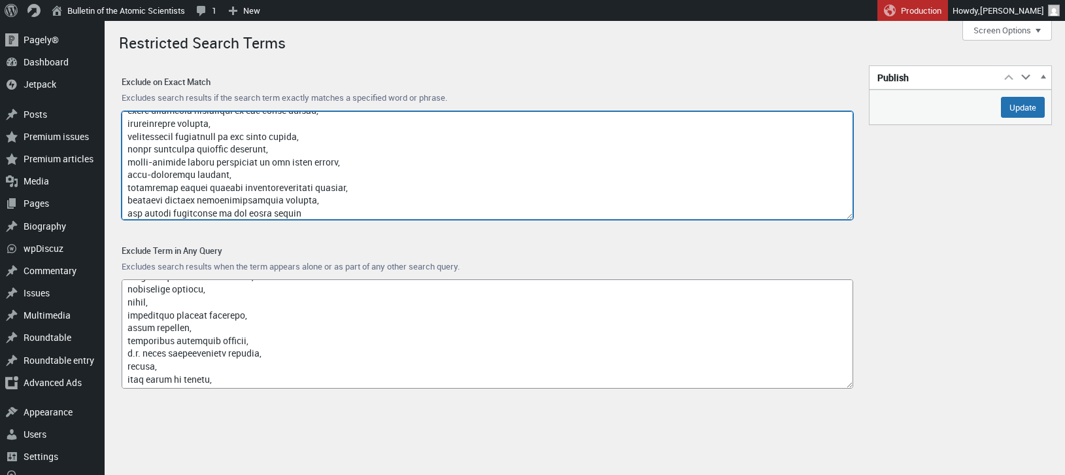
type textarea "google, captcha, www.nubobeauty.com, amp, feed, {search_term_string}, say what,…"
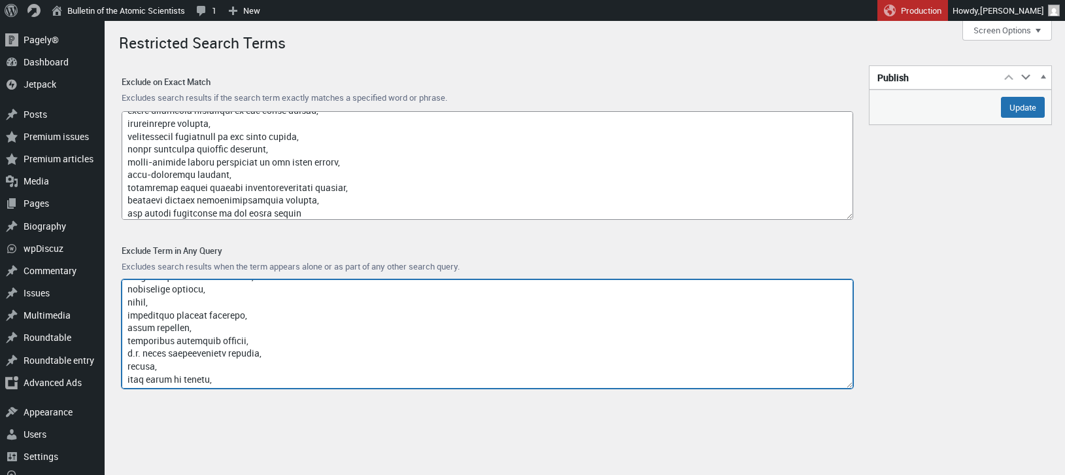
click at [128, 354] on textarea "Exclude Term in Any Query" at bounding box center [488, 333] width 732 height 109
click at [171, 374] on textarea "Exclude Term in Any Query" at bounding box center [488, 333] width 732 height 109
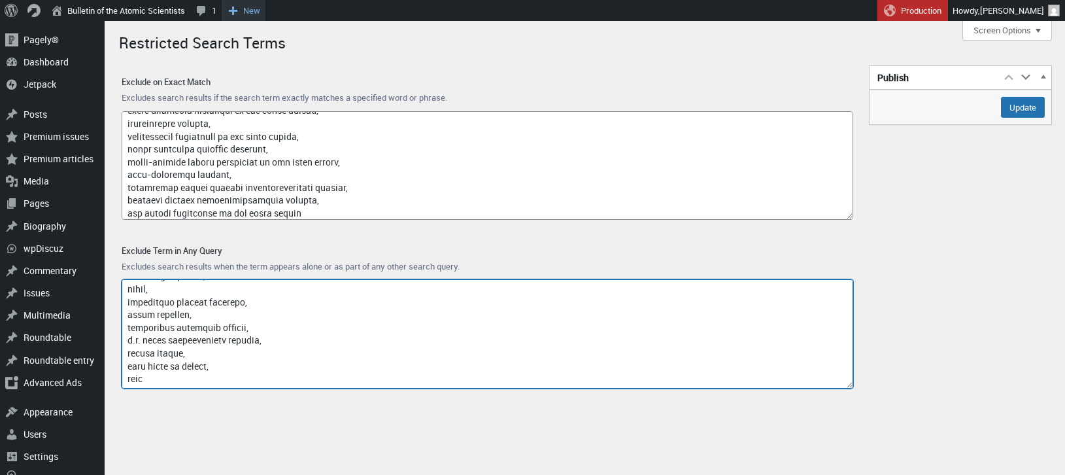
type textarea "access-type/, article-subject/, invokefunction, to66.asia, binance.com, index/,…"
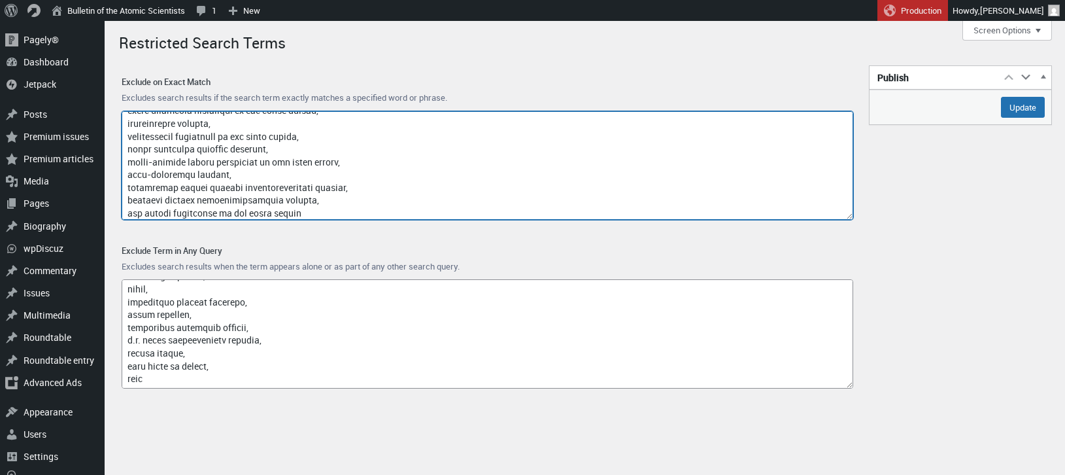
drag, startPoint x: 328, startPoint y: 211, endPoint x: 329, endPoint y: 203, distance: 8.0
click at [329, 210] on textarea "Exclude on Exact Match" at bounding box center [488, 165] width 732 height 109
paste textarea "johannesburg military aircraft"
type textarea "google, captcha, www.nubobeauty.com, amp, feed, {search_term_string}, say what,…"
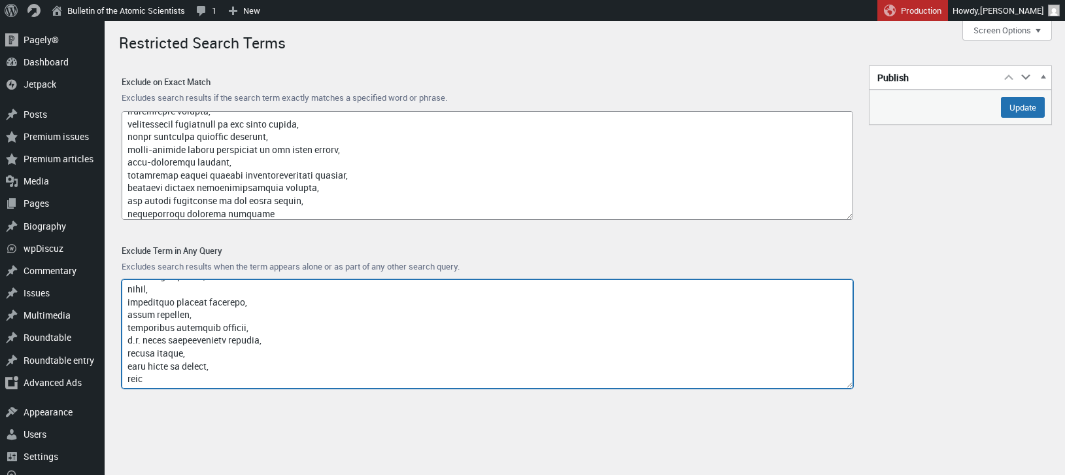
click at [175, 381] on textarea "Exclude Term in Any Query" at bounding box center [488, 333] width 732 height 109
paste textarea "property, plant and equipment"
click at [171, 381] on textarea "Exclude Term in Any Query" at bounding box center [488, 333] width 732 height 109
type textarea "access-type/, article-subject/, invokefunction, to66.asia, binance.com, index/,…"
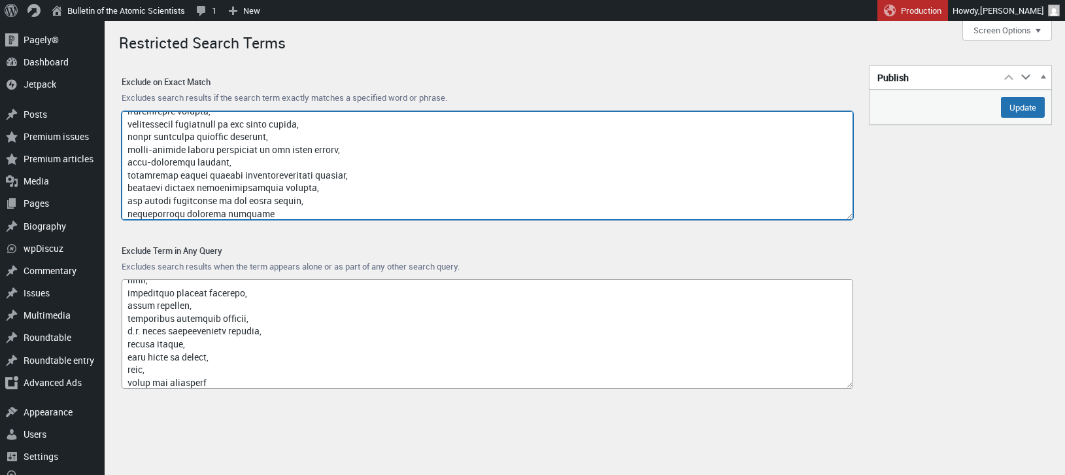
click at [281, 210] on textarea "Exclude on Exact Match" at bounding box center [488, 165] width 732 height 109
paste textarea "october 7 attack hebrew tradition"
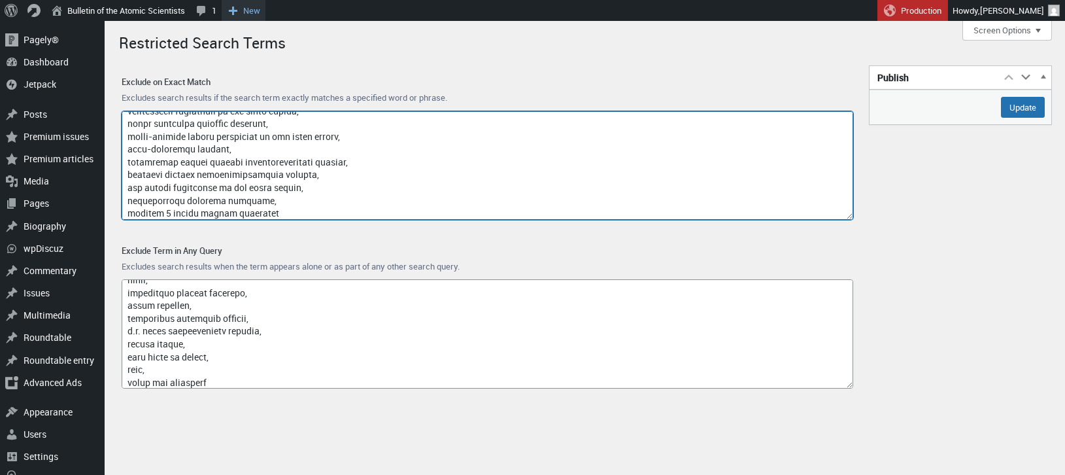
type textarea "google, captcha, www.nubobeauty.com, amp, feed, {search_term_string}, say what,…"
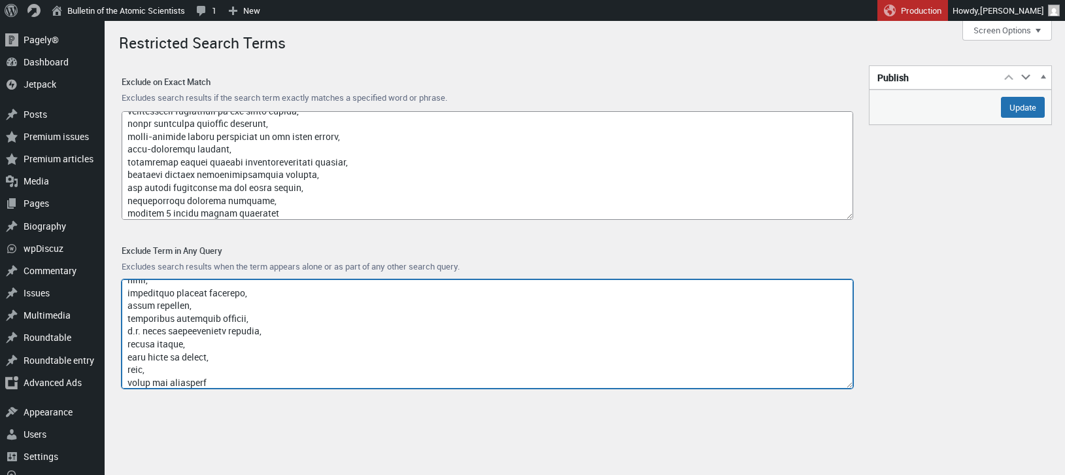
click at [243, 377] on textarea "Exclude Term in Any Query" at bounding box center [488, 333] width 732 height 109
paste textarea "nuro r2"
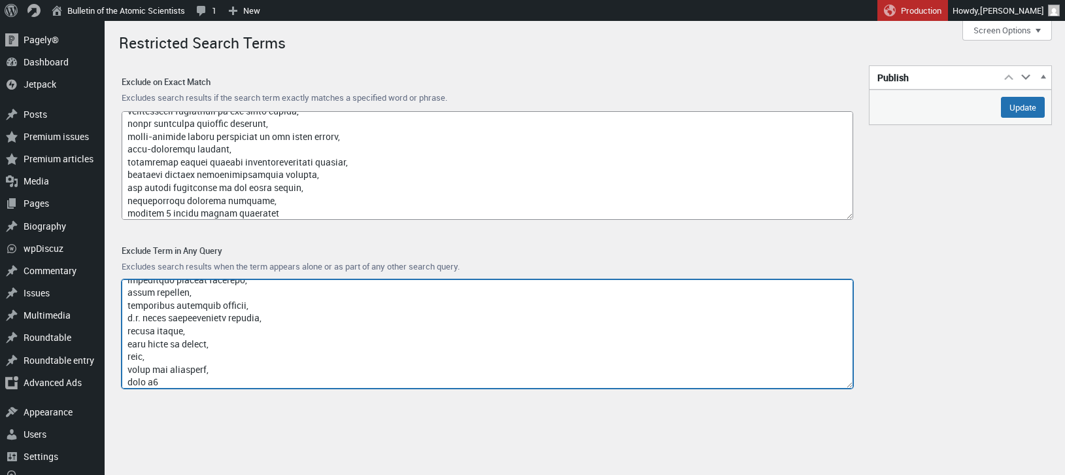
type textarea "access-type/, article-subject/, invokefunction, to66.asia, binance.com, index/,…"
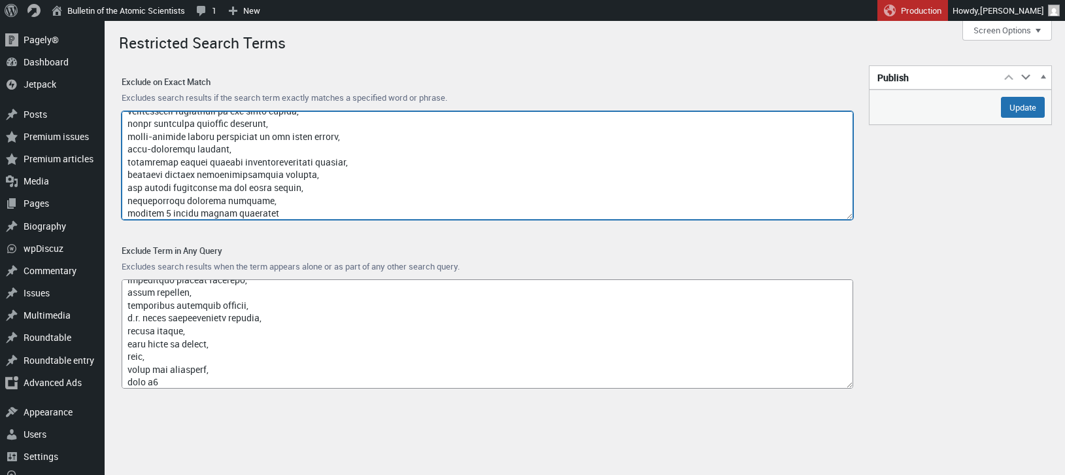
click at [303, 213] on textarea "Exclude on Exact Match" at bounding box center [488, 165] width 732 height 109
paste textarea "south-african border soldier"
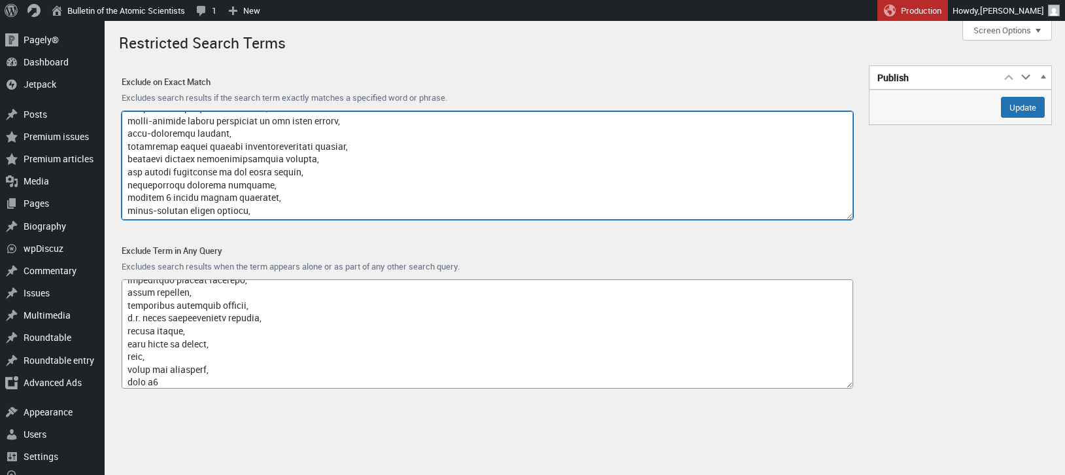
paste textarea "south-african border military aircraft"
type textarea "google, captcha, www.nubobeauty.com, amp, feed, {search_term_string}, say what,…"
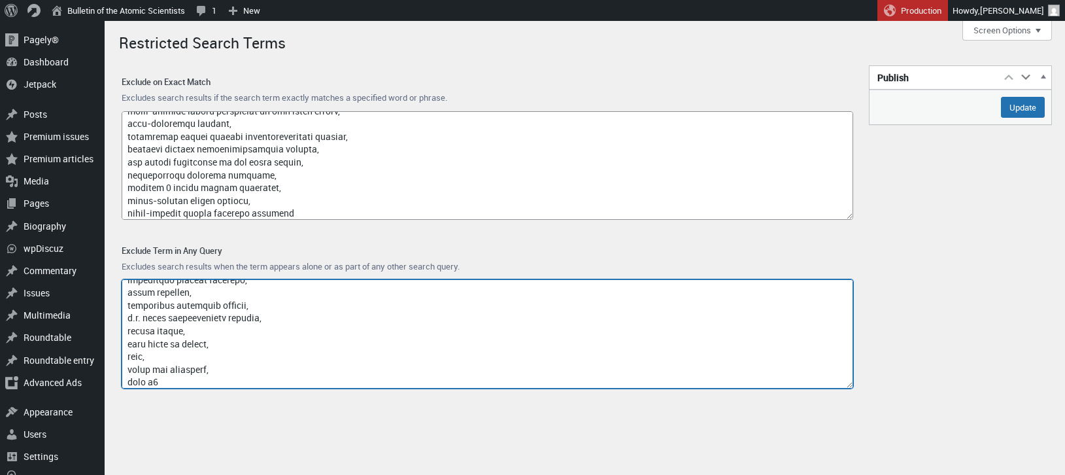
click at [184, 381] on textarea "Exclude Term in Any Query" at bounding box center [488, 333] width 732 height 109
paste textarea "tangible assets"
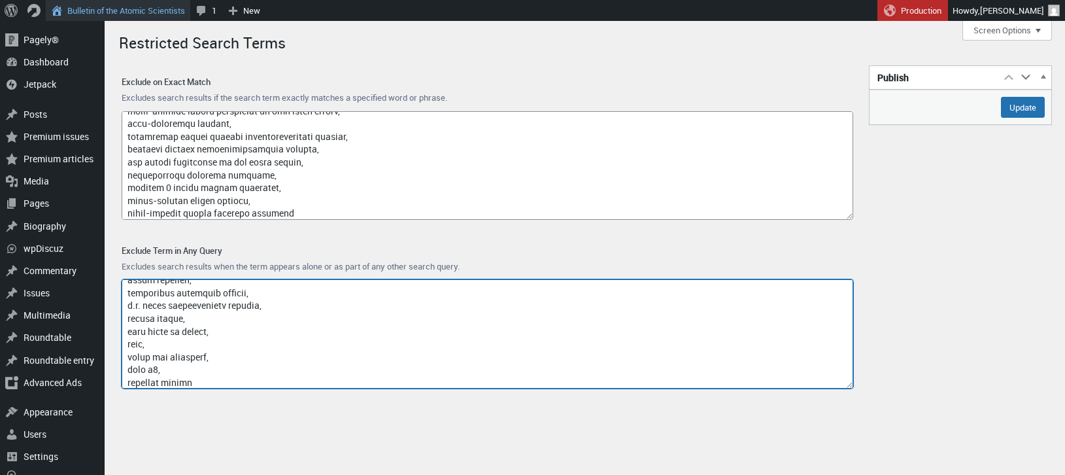
type textarea "access-type/, article-subject/, invokefunction, to66.asia, binance.com, index/,…"
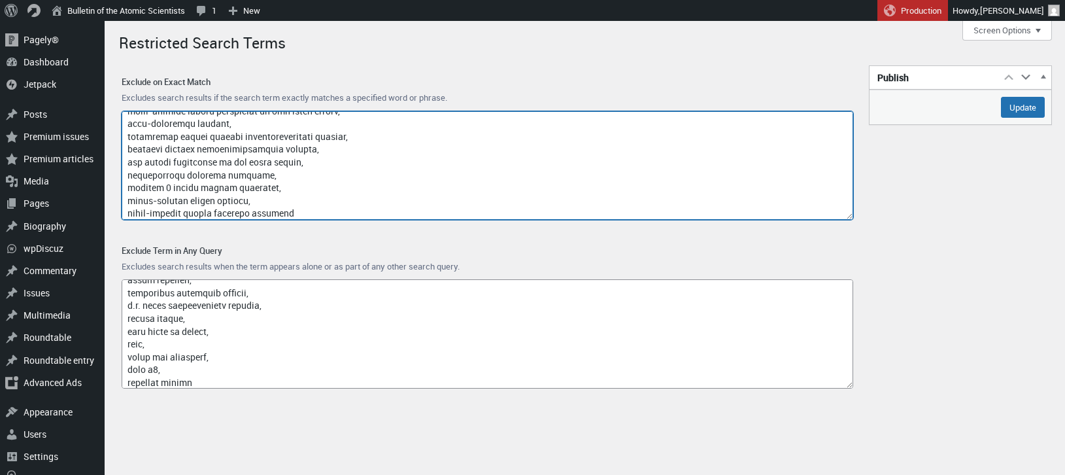
click at [315, 211] on textarea "Exclude on Exact Match" at bounding box center [488, 165] width 732 height 109
paste textarea "cyril ramaphosa soldier"
type textarea "google, captcha, www.nubobeauty.com, amp, feed, {search_term_string}, say what,…"
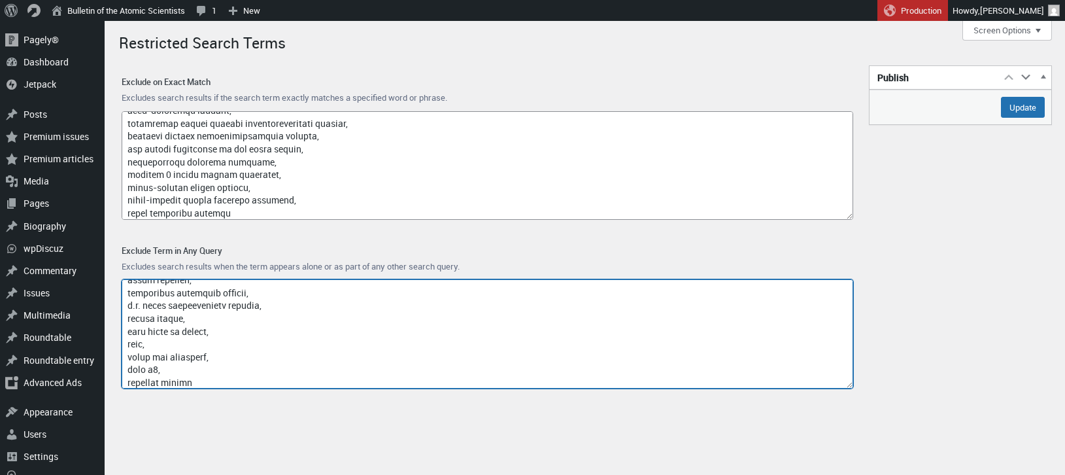
click at [203, 379] on textarea "Exclude Term in Any Query" at bounding box center [488, 333] width 732 height 109
paste textarea "fashion and apparel industry"
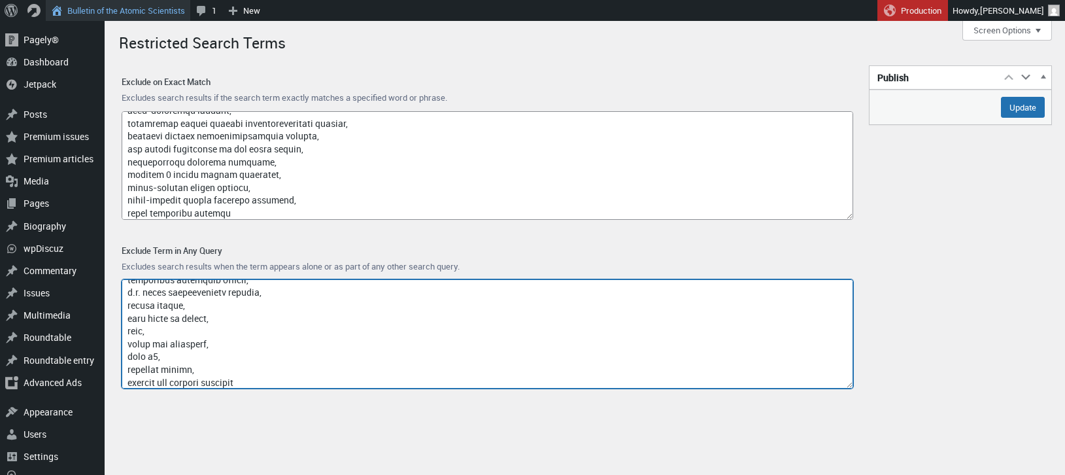
type textarea "access-type/, article-subject/, invokefunction, to66.asia, binance.com, index/,…"
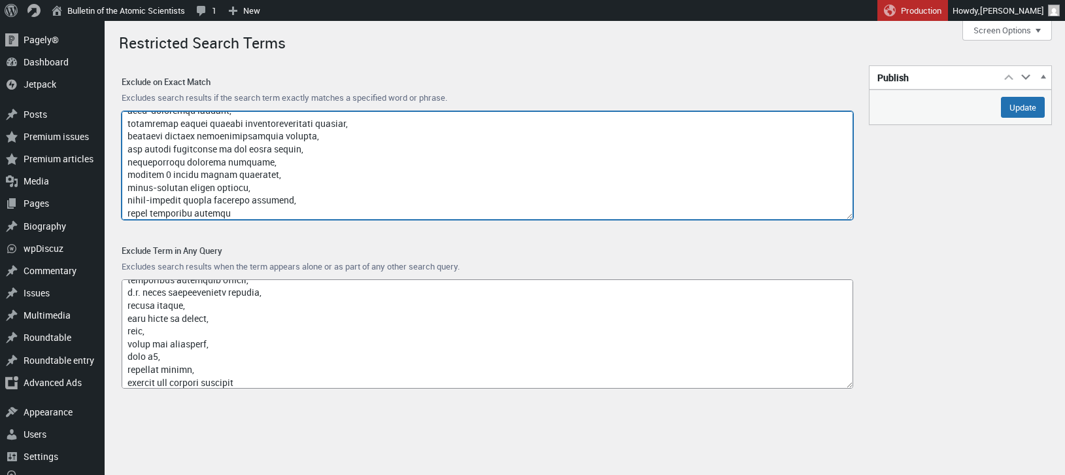
click at [277, 216] on textarea "Exclude on Exact Match" at bounding box center [488, 165] width 732 height 109
paste textarea "opportunity quantum telecommunication network"
type textarea "google, captcha, www.nubobeauty.com, amp, feed, {search_term_string}, say what,…"
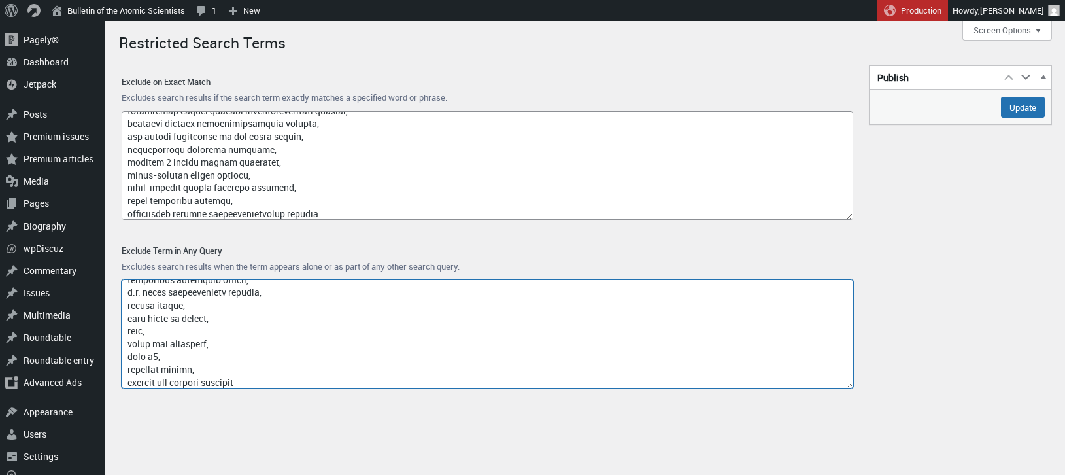
click at [255, 381] on textarea "Exclude Term in Any Query" at bounding box center [488, 333] width 732 height 109
paste textarea "annie young-scrivner"
click at [247, 385] on textarea "Exclude Term in Any Query" at bounding box center [488, 333] width 732 height 109
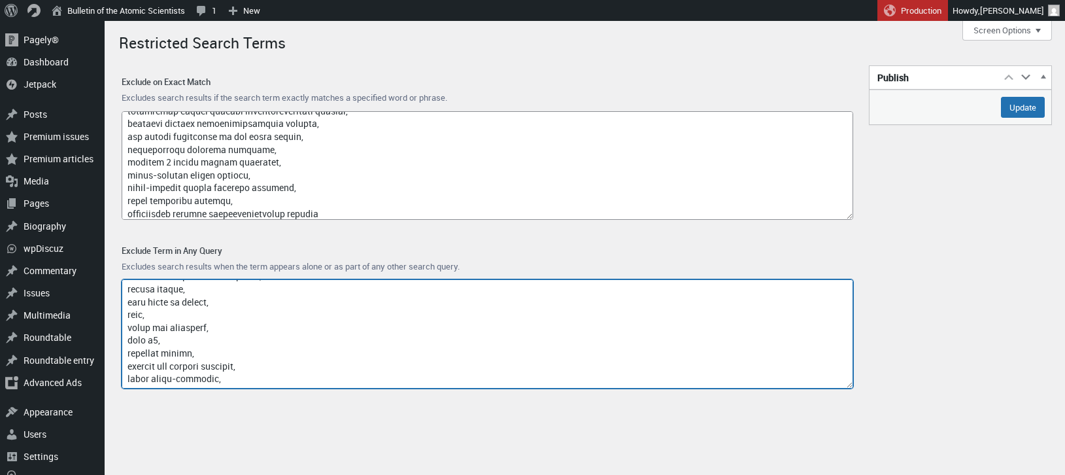
paste textarea "h&m group"
type textarea "access-type/, article-subject/, invokefunction, to66.asia, binance.com, index/,…"
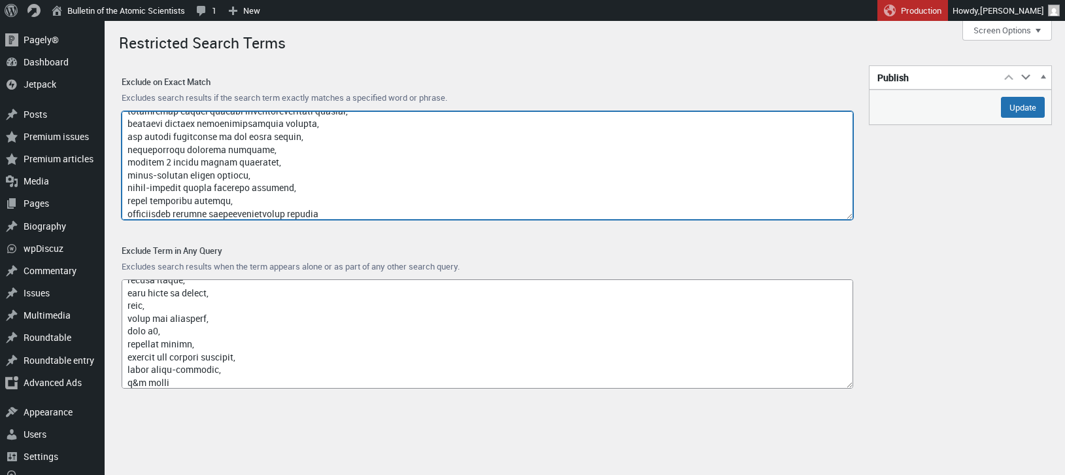
click at [394, 215] on textarea "Exclude on Exact Match" at bounding box center [488, 165] width 732 height 109
paste textarea "october 7 attack torah"
paste textarea "cyril ramaphosa army"
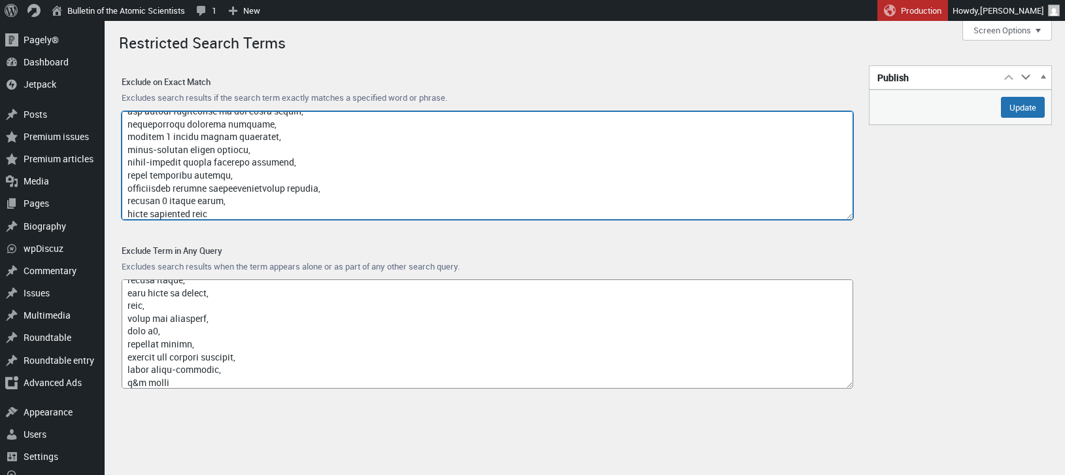
type textarea "google, captcha, www.nubobeauty.com, amp, feed, {search_term_string}, say what,…"
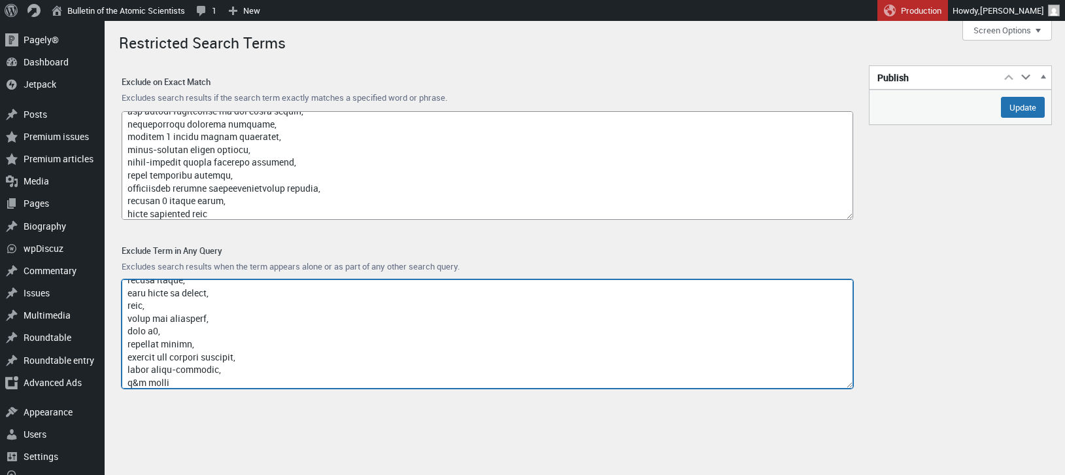
click at [198, 380] on textarea "Exclude Term in Any Query" at bounding box center [488, 333] width 732 height 109
paste textarea "heylink.me"
drag, startPoint x: 182, startPoint y: 365, endPoint x: 126, endPoint y: 365, distance: 56.2
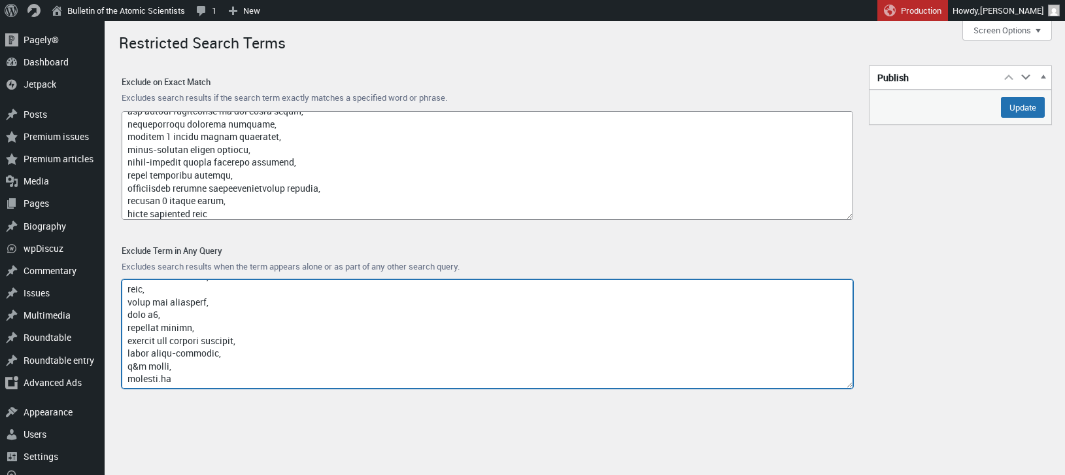
click at [126, 365] on textarea "Exclude Term in Any Query" at bounding box center [488, 333] width 732 height 109
click at [192, 377] on textarea "Exclude Term in Any Query" at bounding box center [488, 333] width 732 height 109
paste textarea "h&m group,"
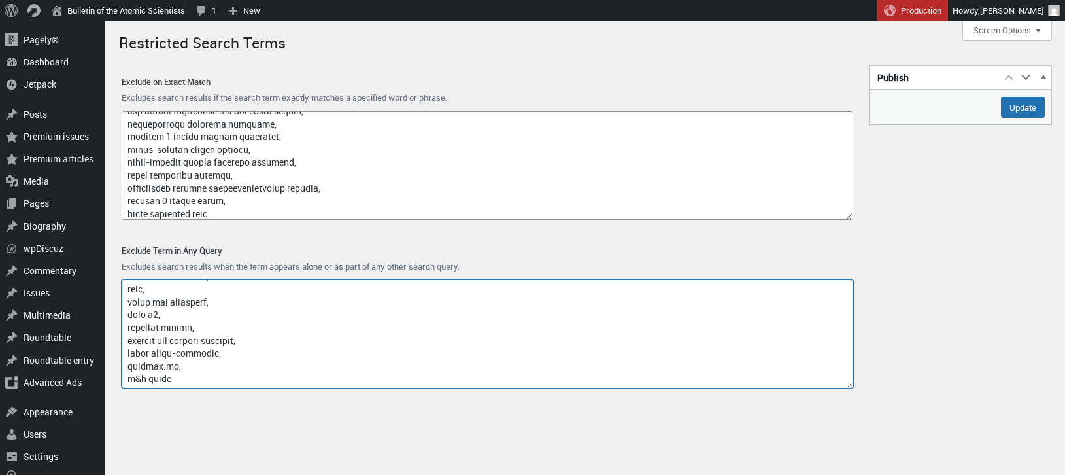
type textarea "access-type/, article-subject/, invokefunction, to66.asia, binance.com, index/,…"
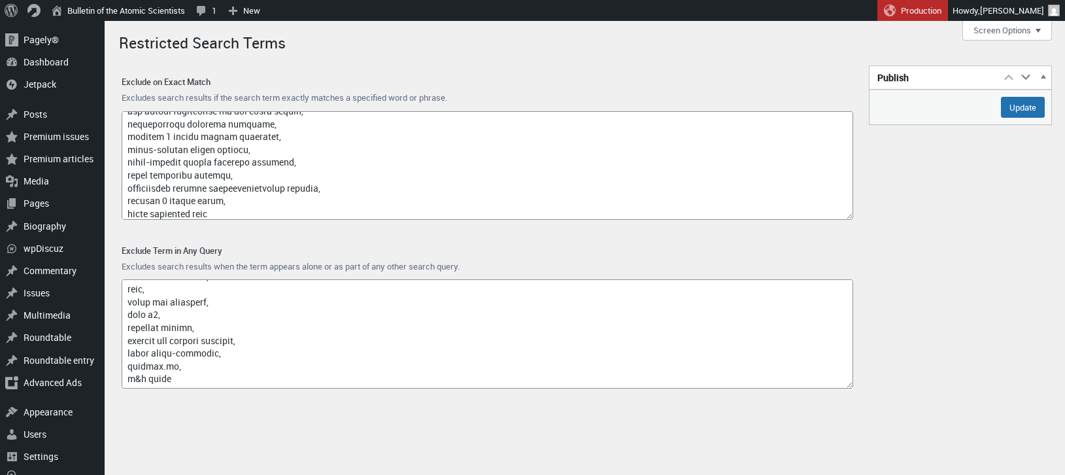
click at [910, 311] on div "Publish Move up Move Publish box up Move down Move Publish box down Toggle pane…" at bounding box center [585, 235] width 933 height 359
click at [1018, 99] on input "Update" at bounding box center [1023, 107] width 44 height 21
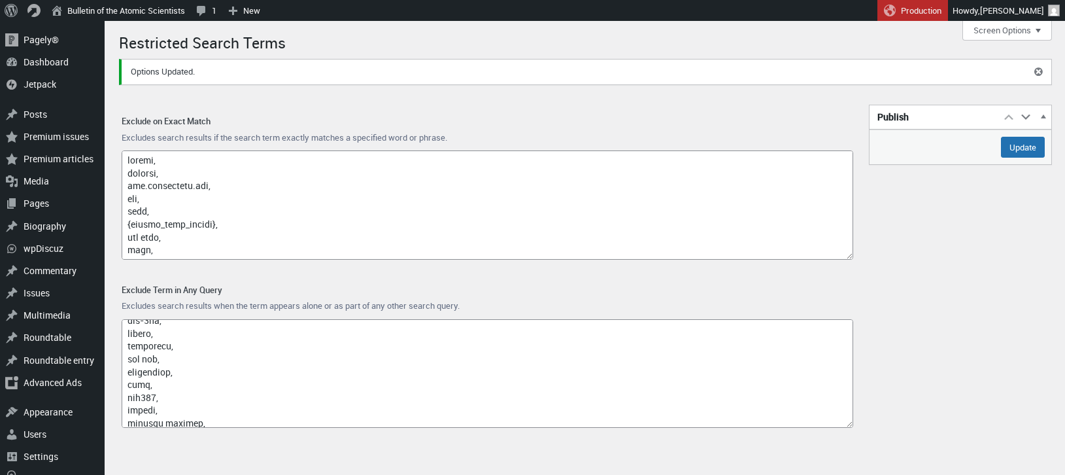
scroll to position [11200, 0]
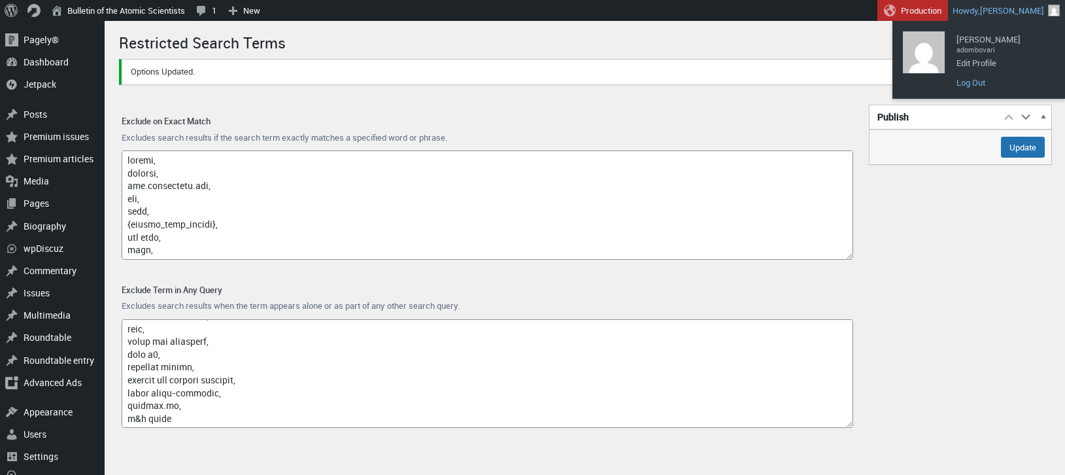
click at [971, 80] on link "Log Out" at bounding box center [1002, 82] width 105 height 17
